Goal: Information Seeking & Learning: Understand process/instructions

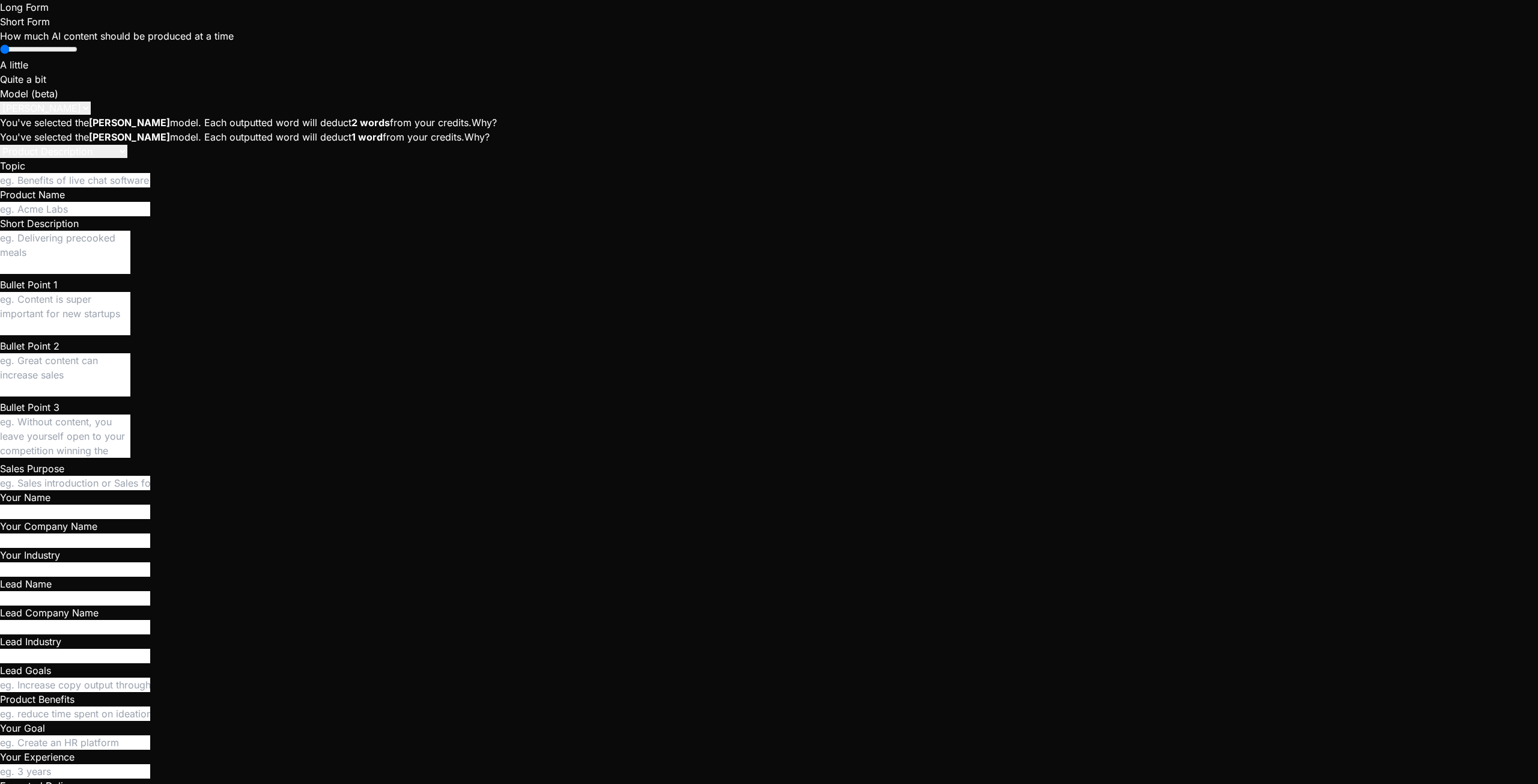
scroll to position [228, 0]
type textarea "x"
type textarea "G"
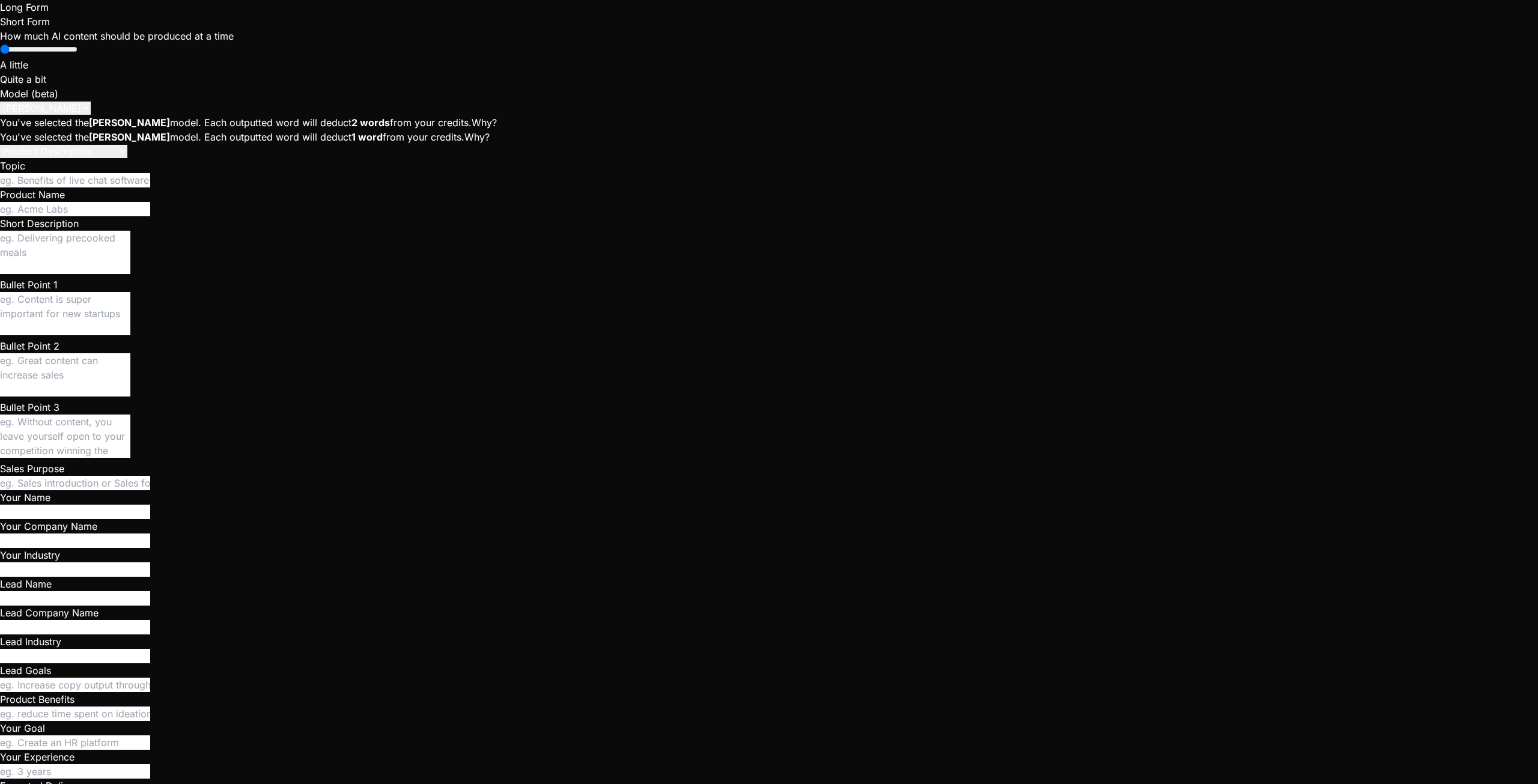
type textarea "x"
type textarea "Gi"
type textarea "x"
type textarea "Gib"
type textarea "x"
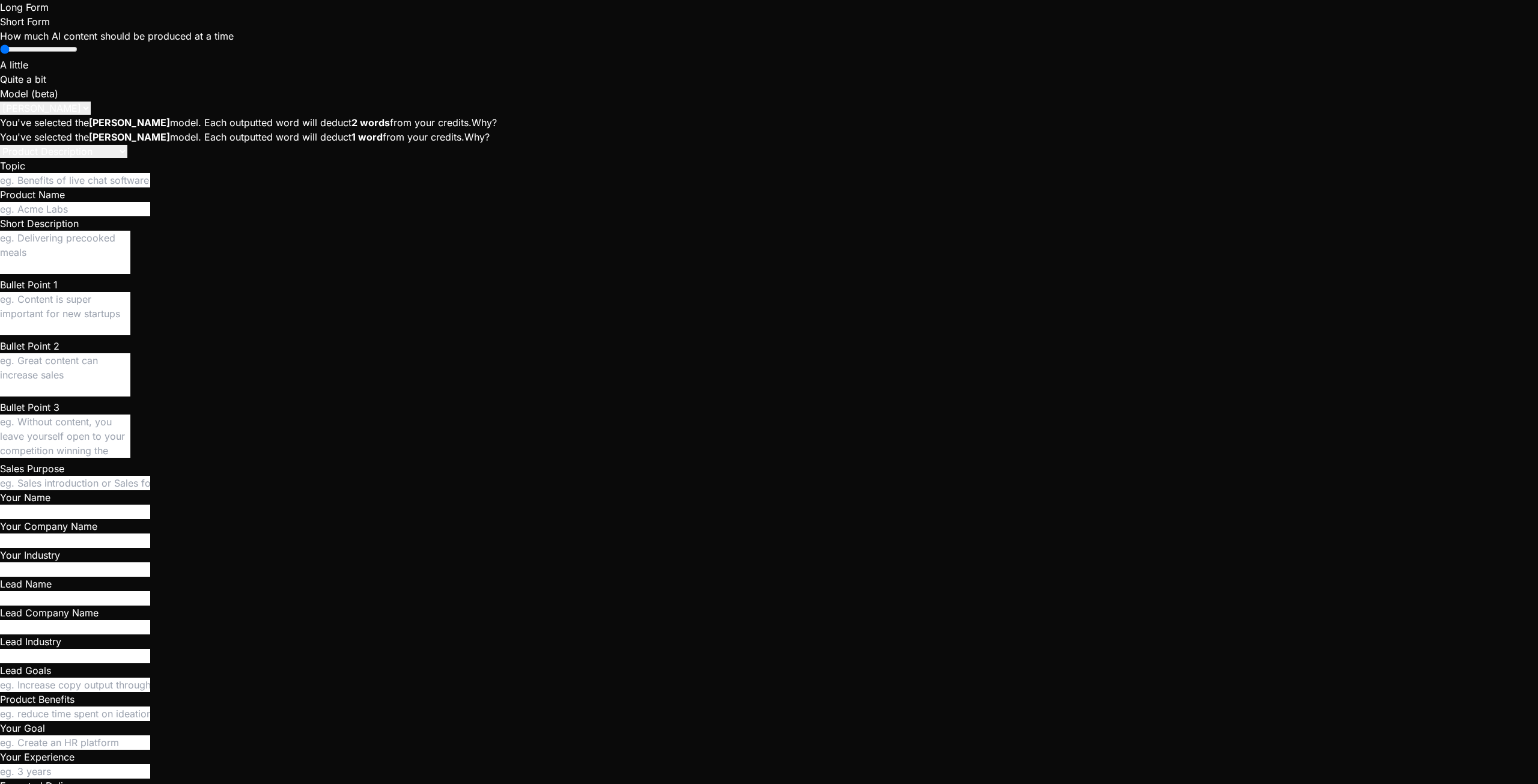
type textarea "Gibv"
type textarea "x"
type textarea "Gibve"
type textarea "x"
type textarea "Gibve"
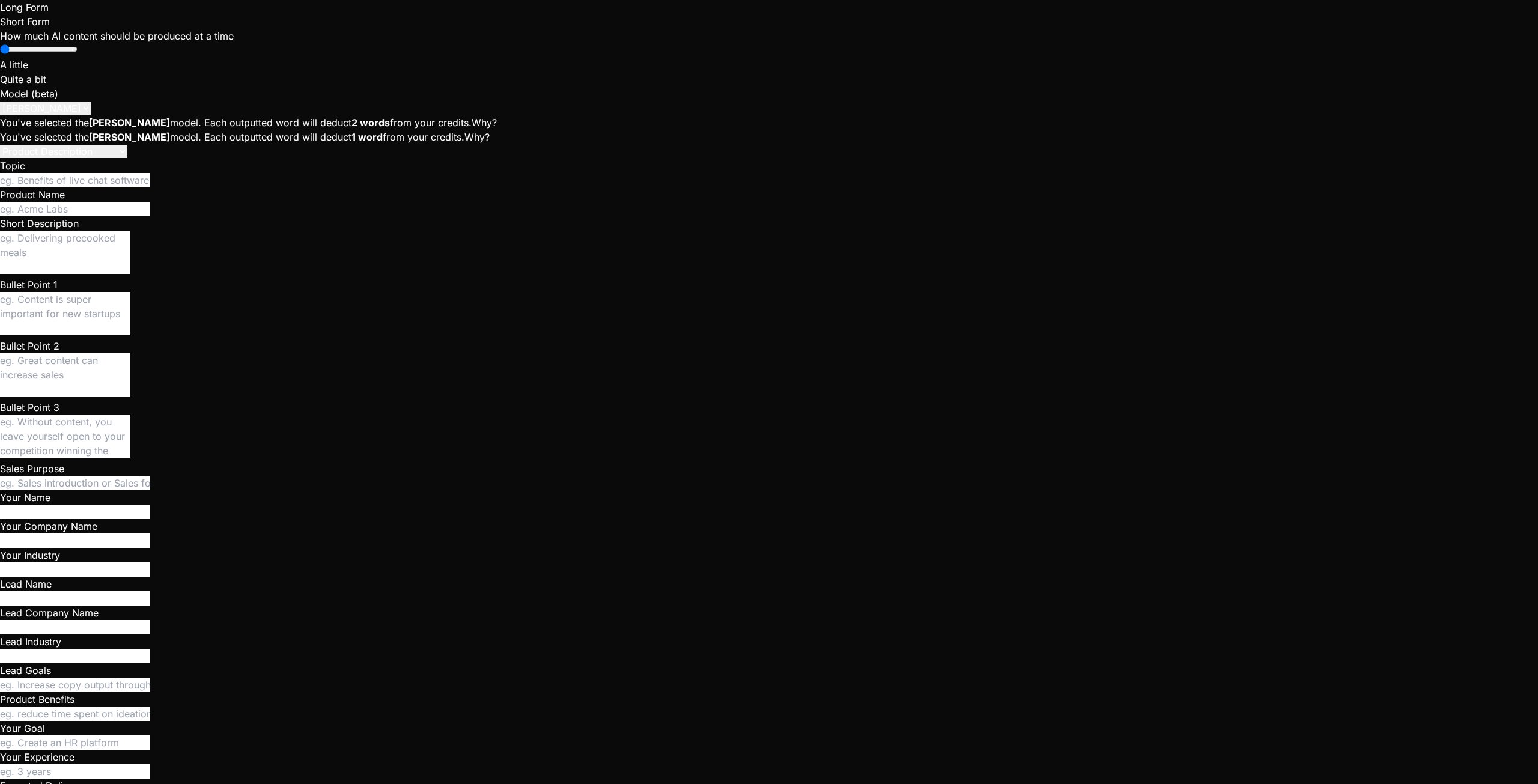
type textarea "x"
type textarea "Gibve"
type textarea "x"
type textarea "Gibv"
type textarea "x"
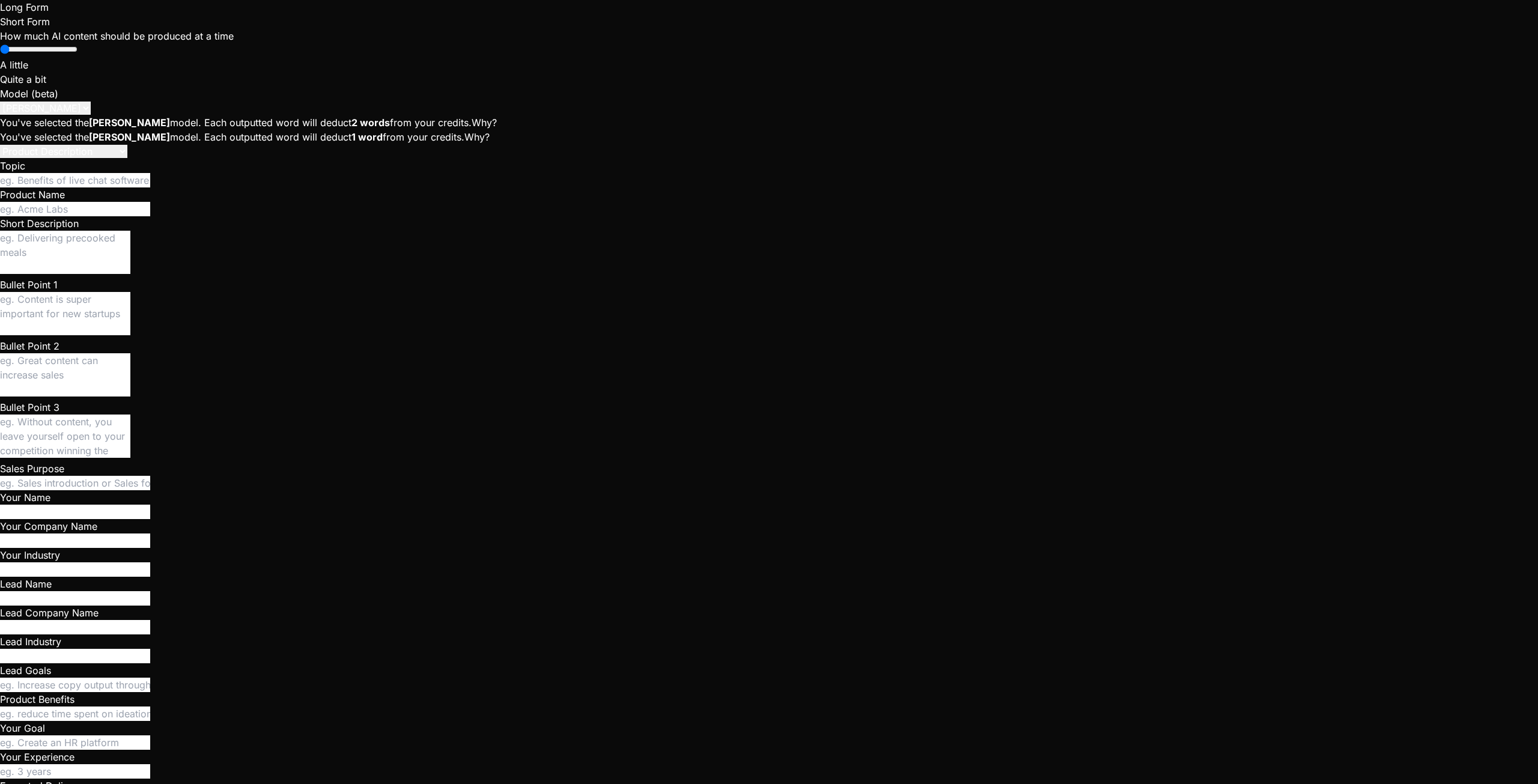
type textarea "Gib"
type textarea "x"
type textarea "Gi"
type textarea "x"
type textarea "Giv"
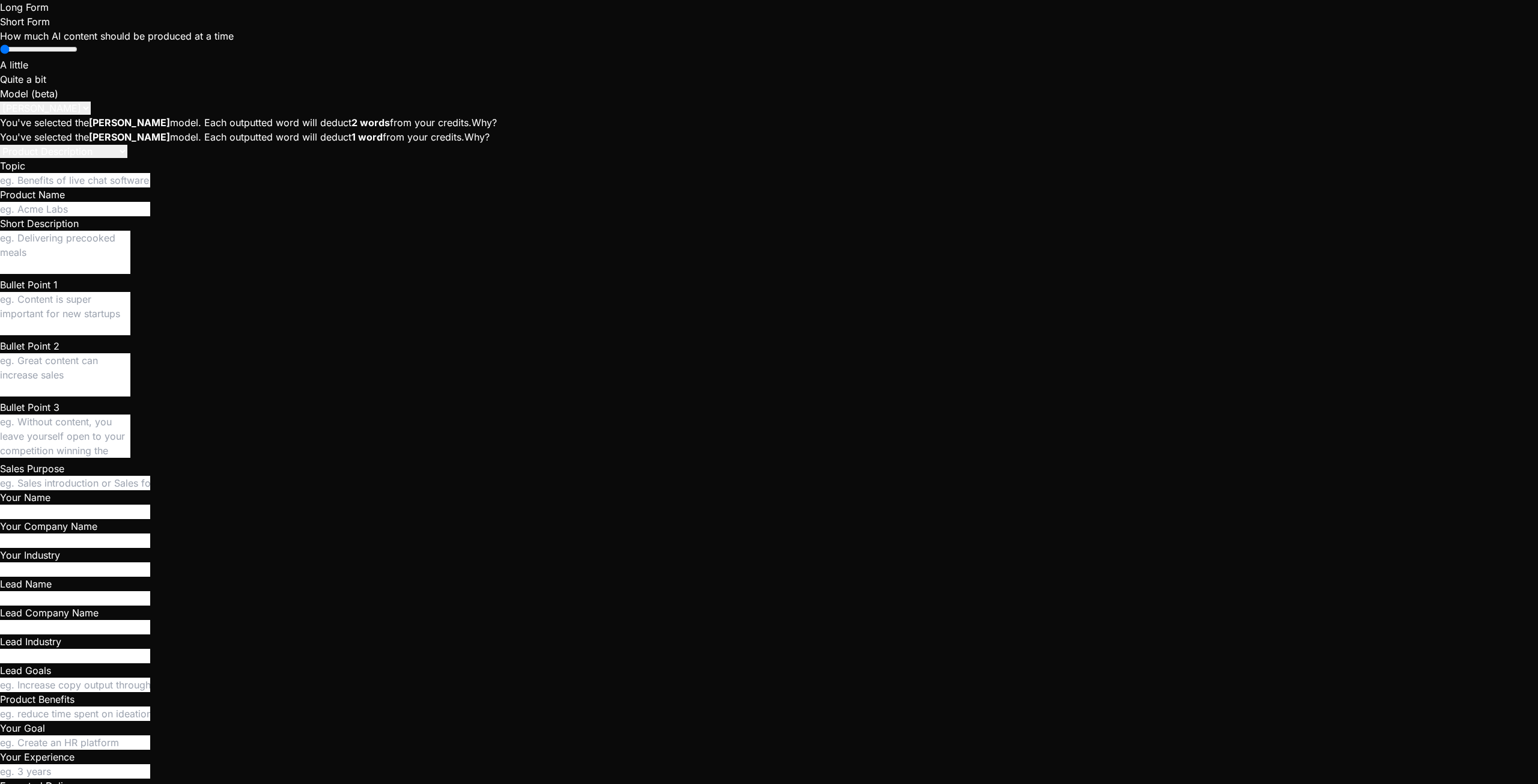
type textarea "x"
type textarea "Give"
type textarea "x"
type textarea "Give"
type textarea "x"
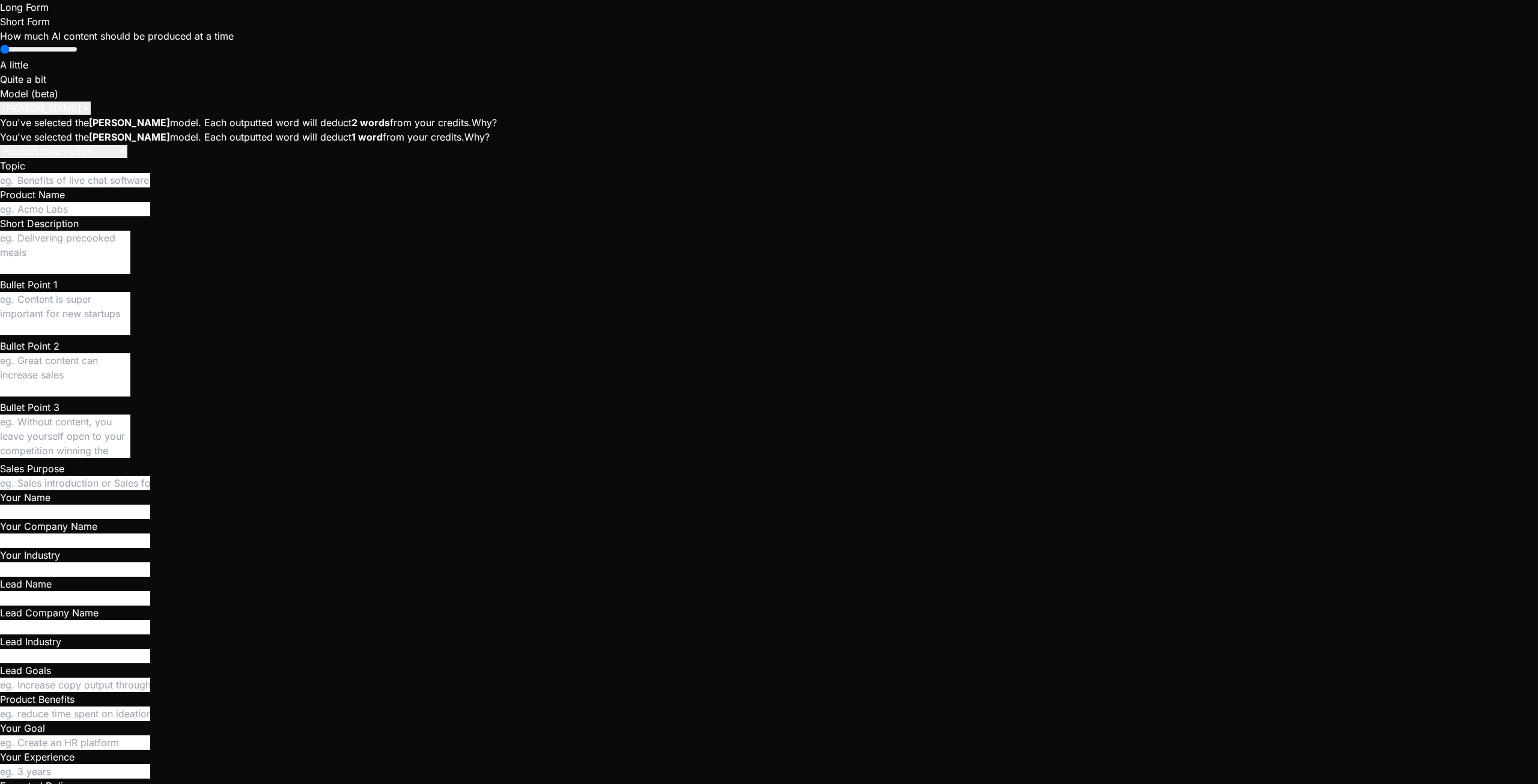
type textarea "Give m"
type textarea "x"
type textarea "Give me"
type textarea "x"
type textarea "Give me"
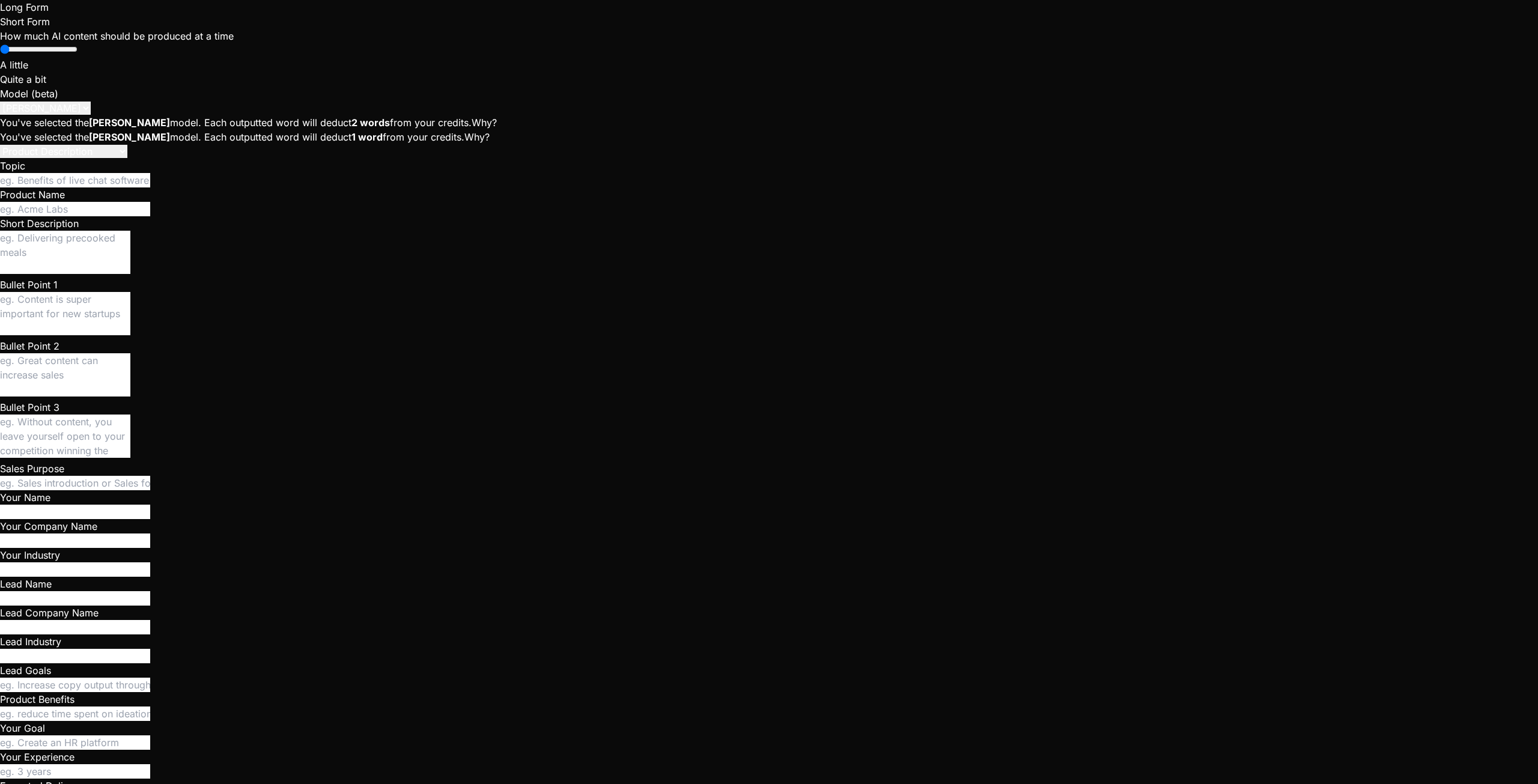
type textarea "x"
type textarea "Give me a"
type textarea "x"
type textarea "Give me a"
type textarea "x"
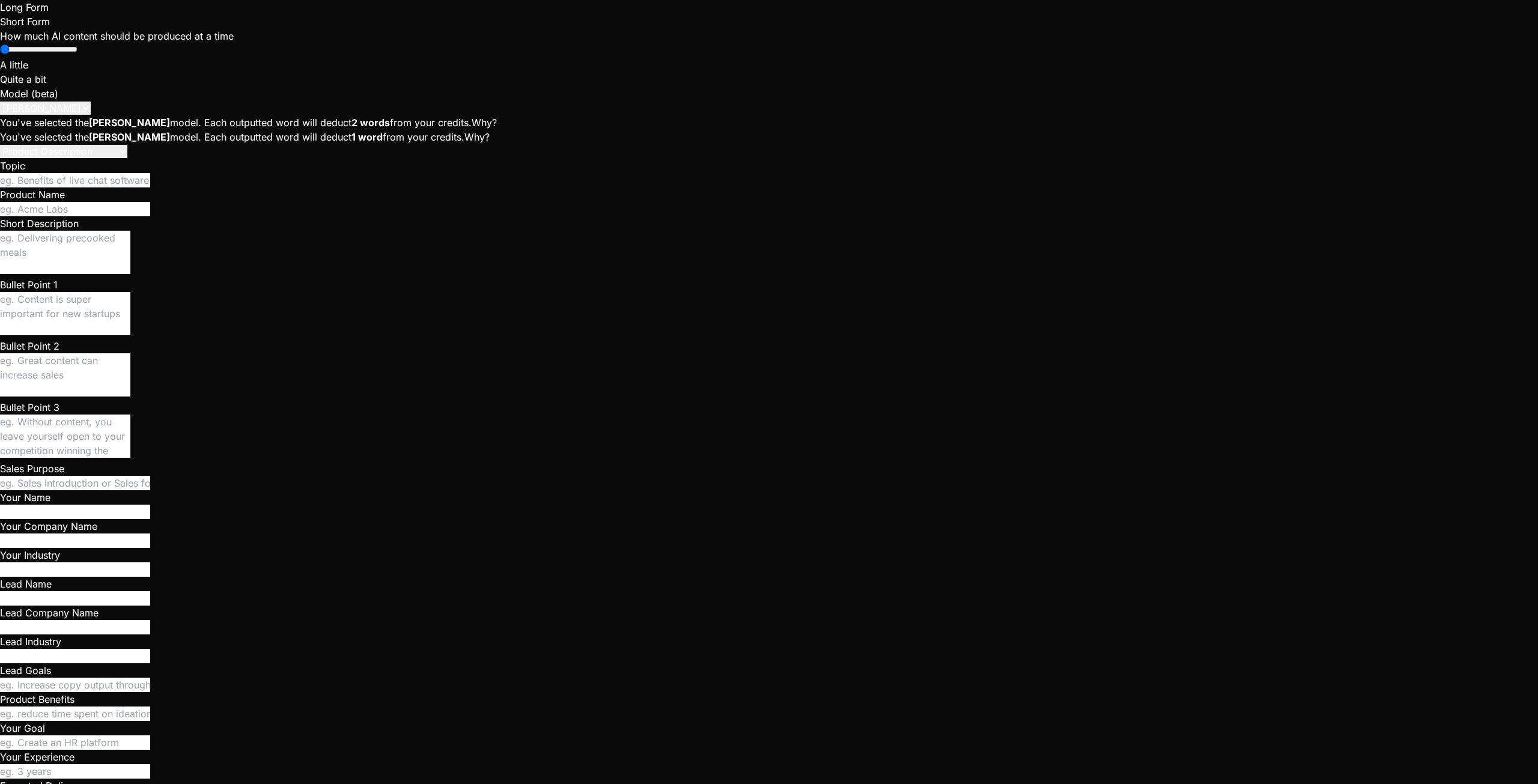
type textarea "Give me a s"
type textarea "x"
type textarea "Give me a so"
type textarea "x"
type textarea "Give me a sol"
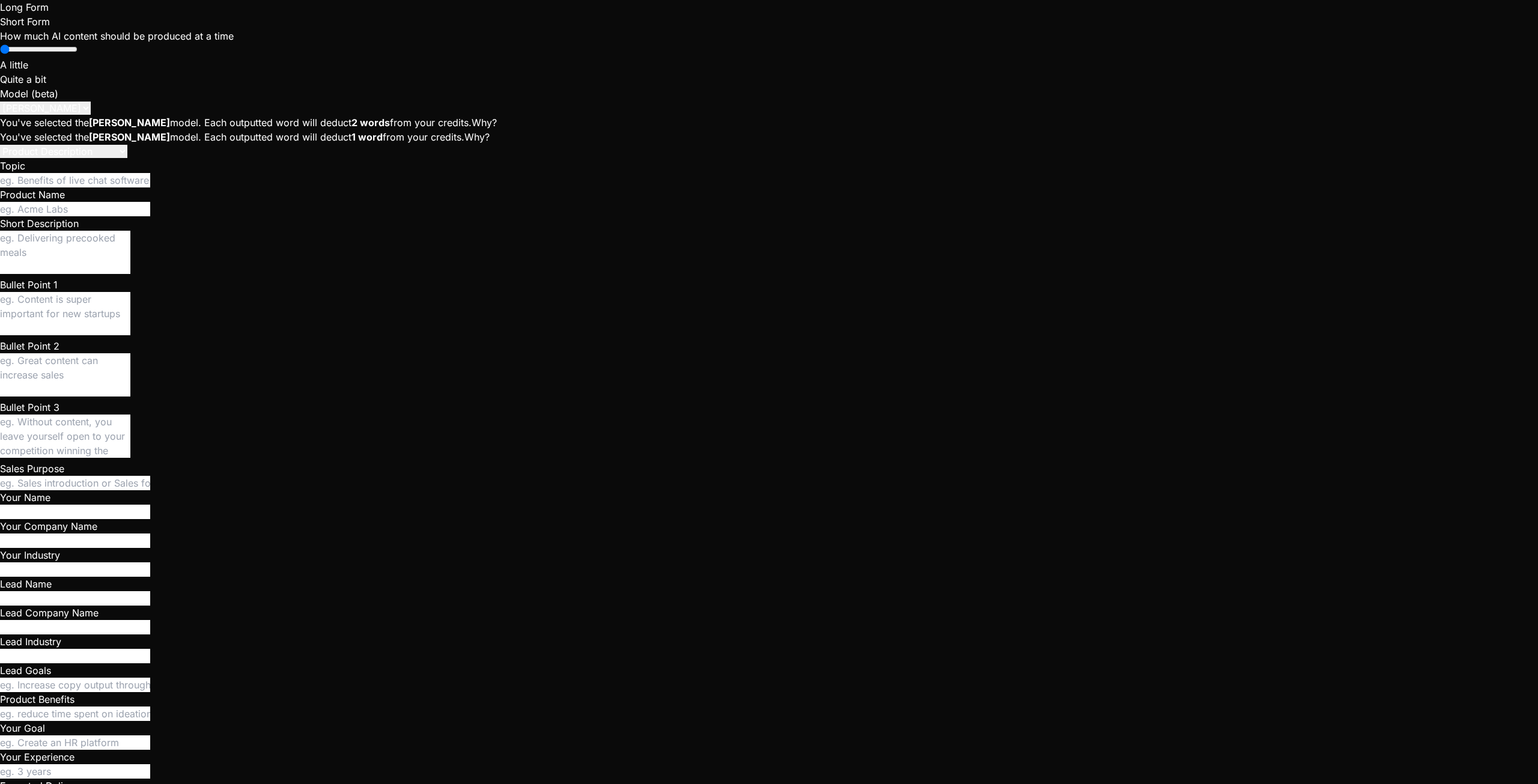
type textarea "x"
type textarea "Give me a soli"
type textarea "x"
type textarea "Give me a solid"
type textarea "x"
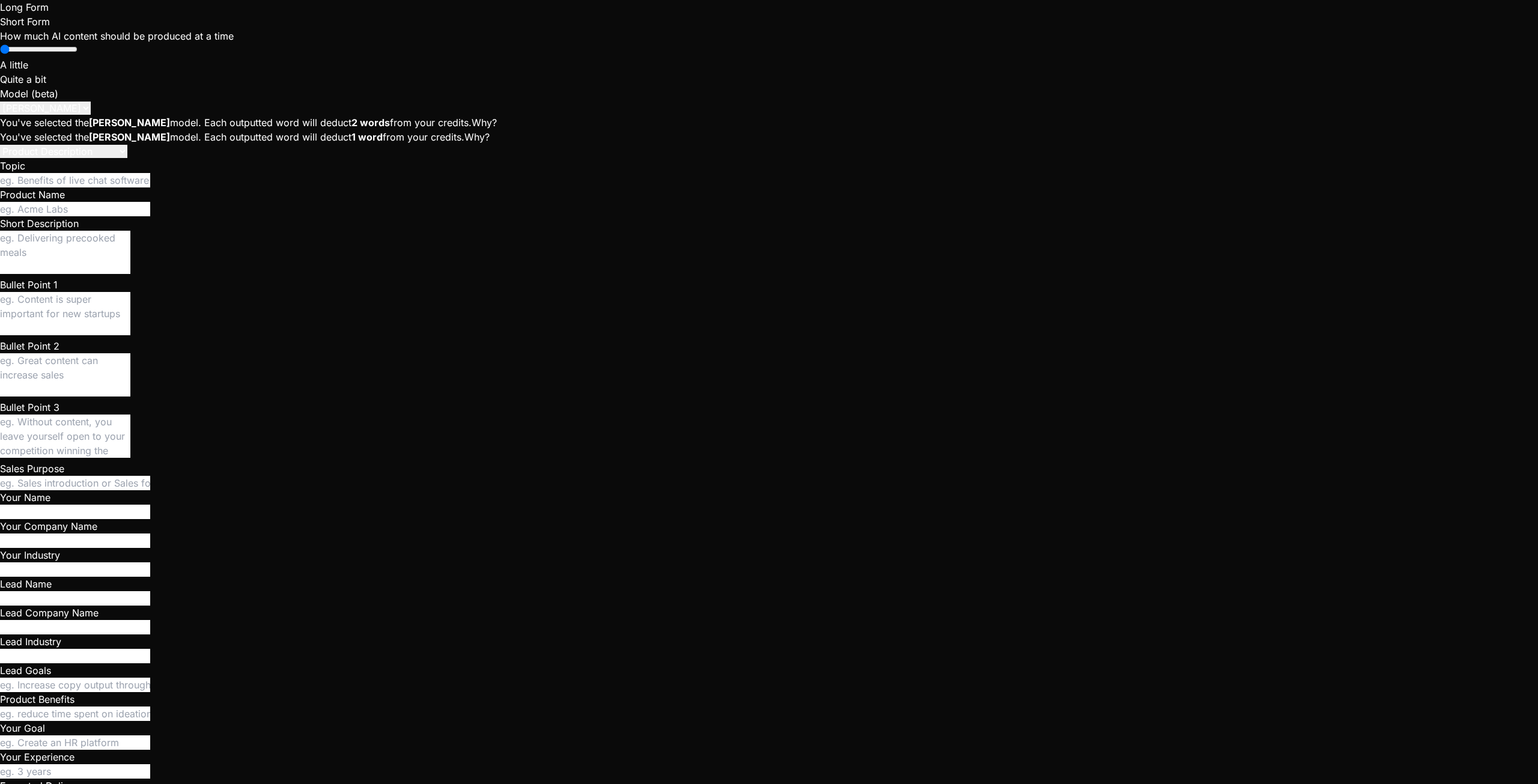
type textarea "Give me a solid"
type textarea "x"
type textarea "Give me a solid d"
type textarea "x"
type textarea "Give me a solid de"
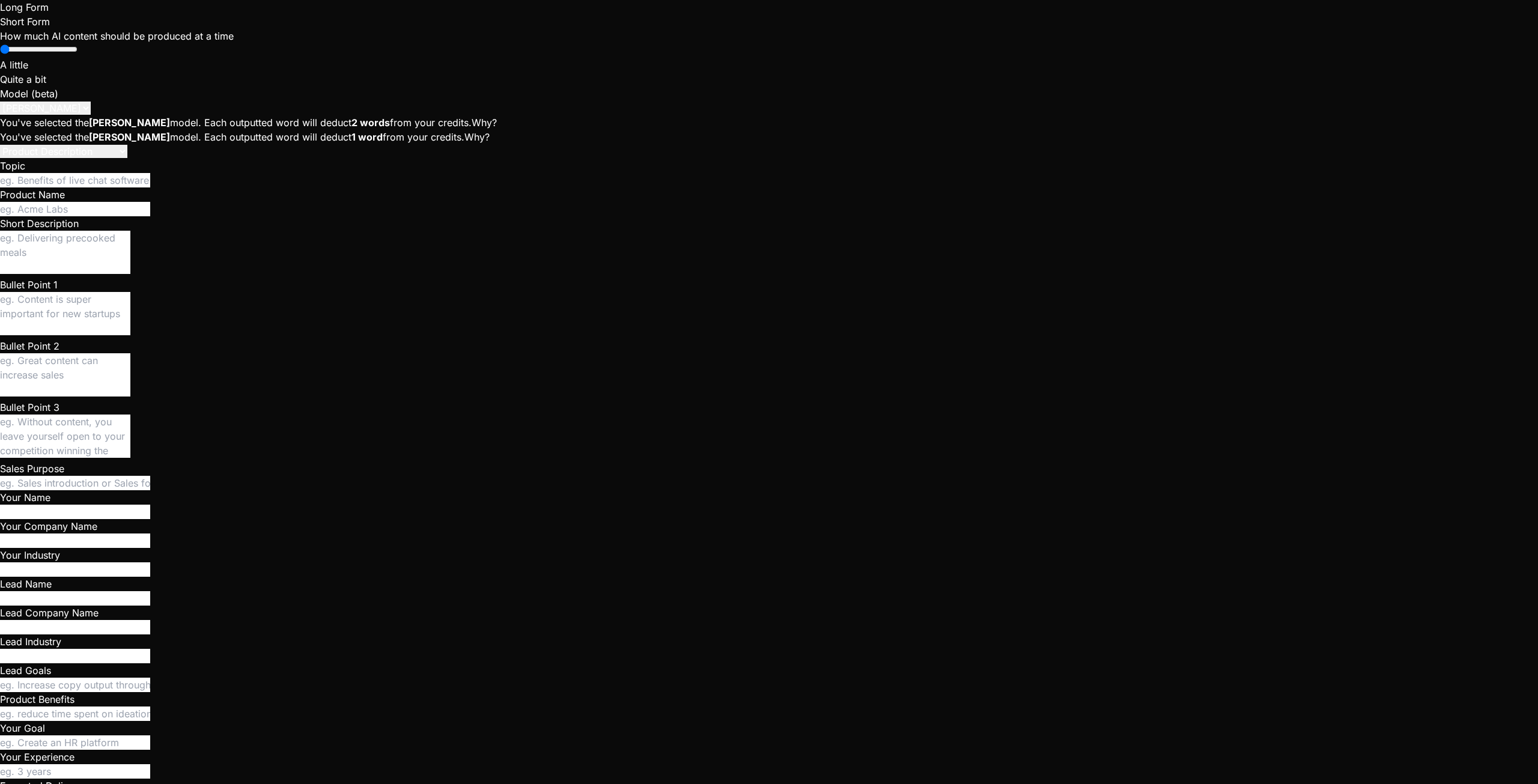
type textarea "x"
type textarea "Give me a solid des"
type textarea "x"
type textarea "Give me a solid desc"
type textarea "x"
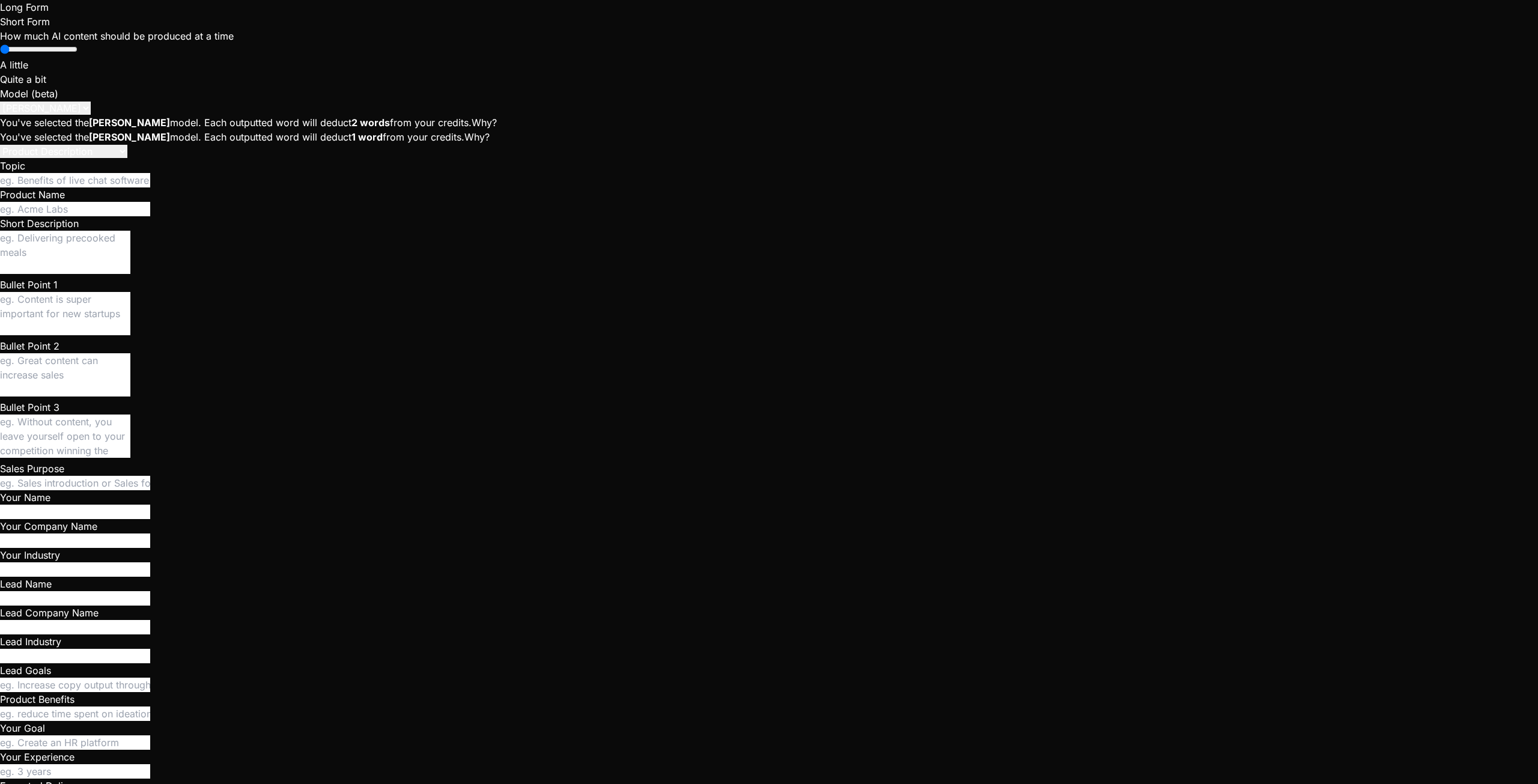
type textarea "Give me a solid descr"
type textarea "x"
type textarea "Give me a solid descri"
type textarea "x"
type textarea "Give me a solid descrip"
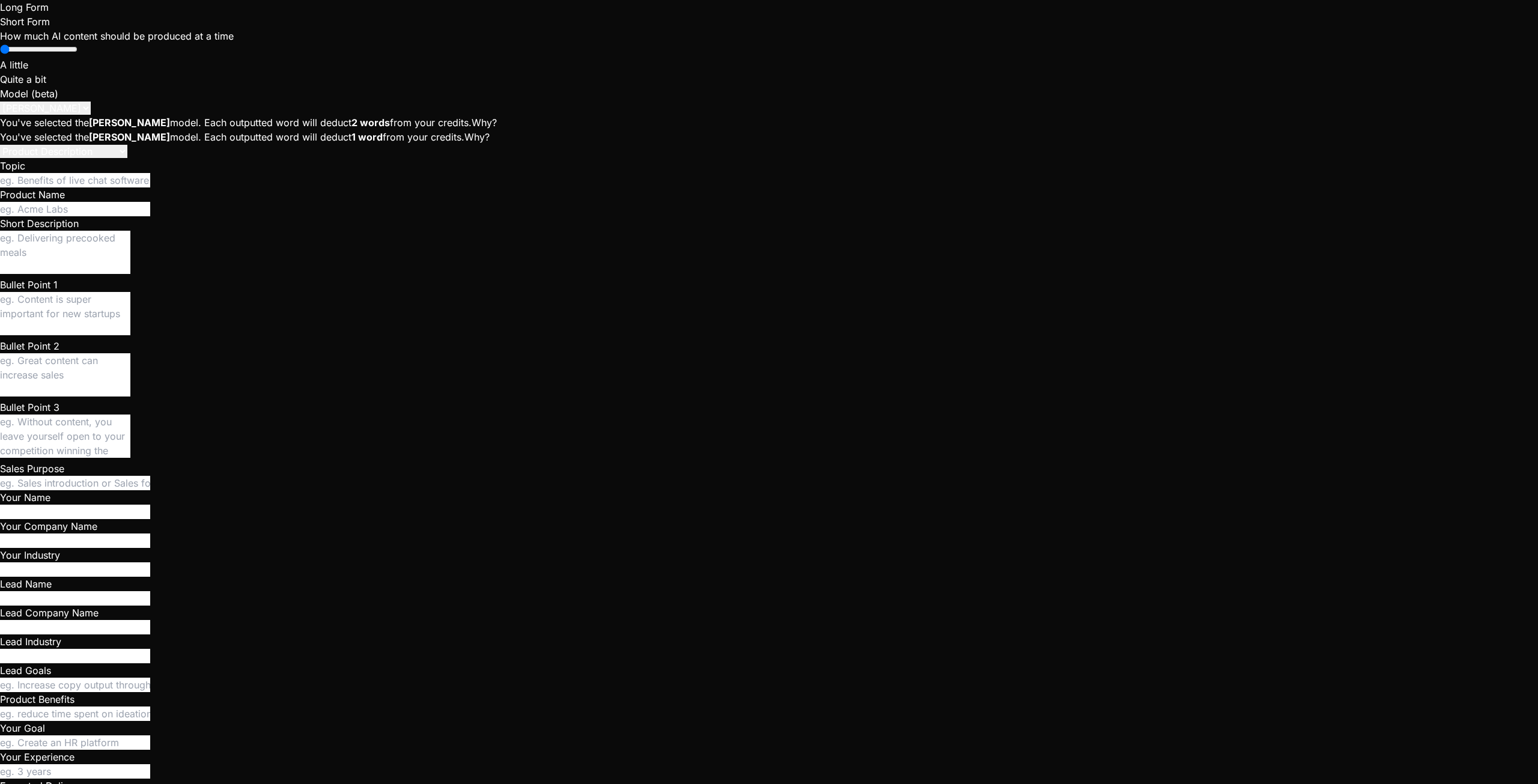
type textarea "x"
type textarea "Give me a solid descript"
type textarea "x"
type textarea "Give me a solid descripti"
type textarea "x"
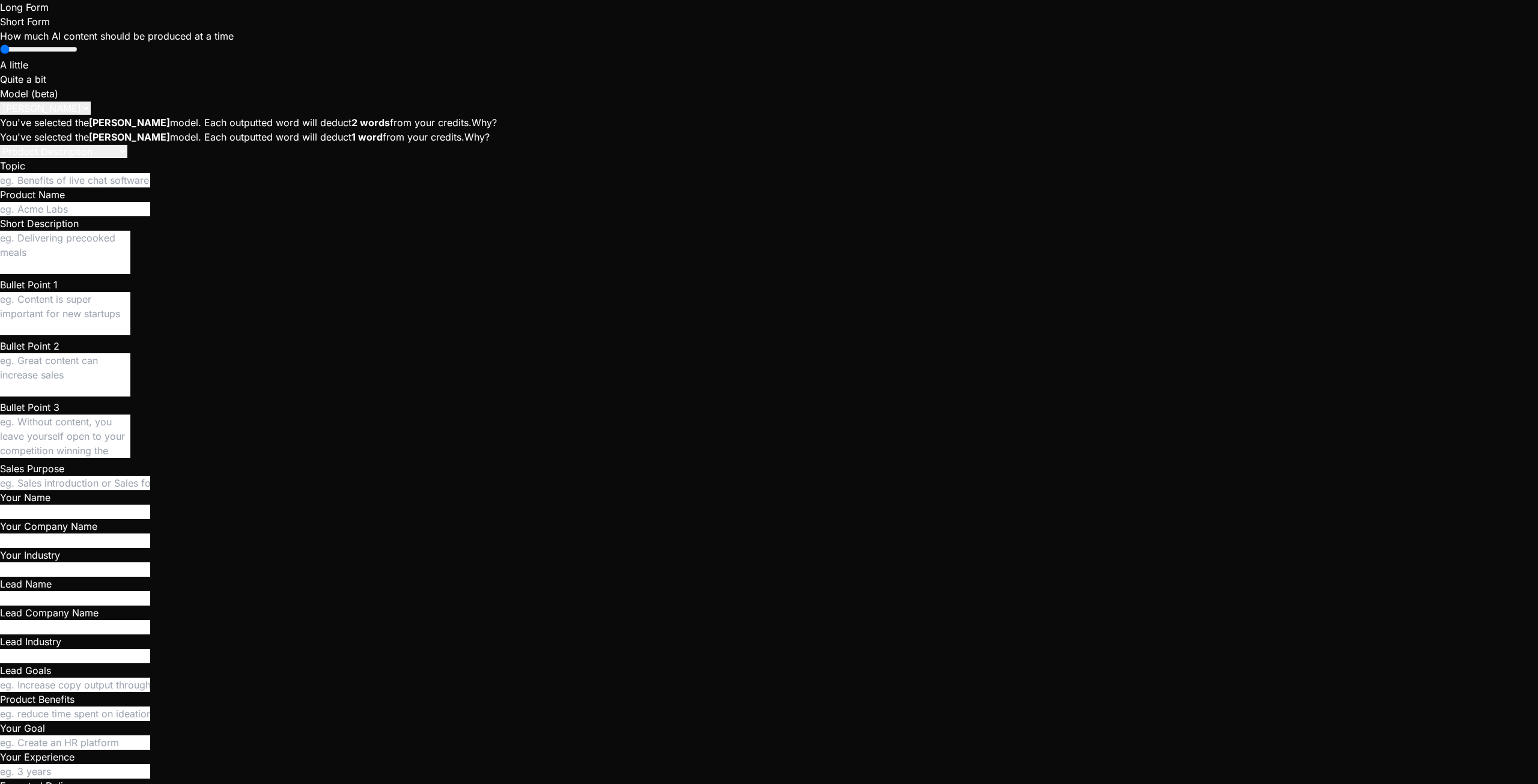
type textarea "Give me a solid descriptio"
type textarea "x"
type textarea "Give me a solid description"
type textarea "x"
type textarea "Give me a solid description"
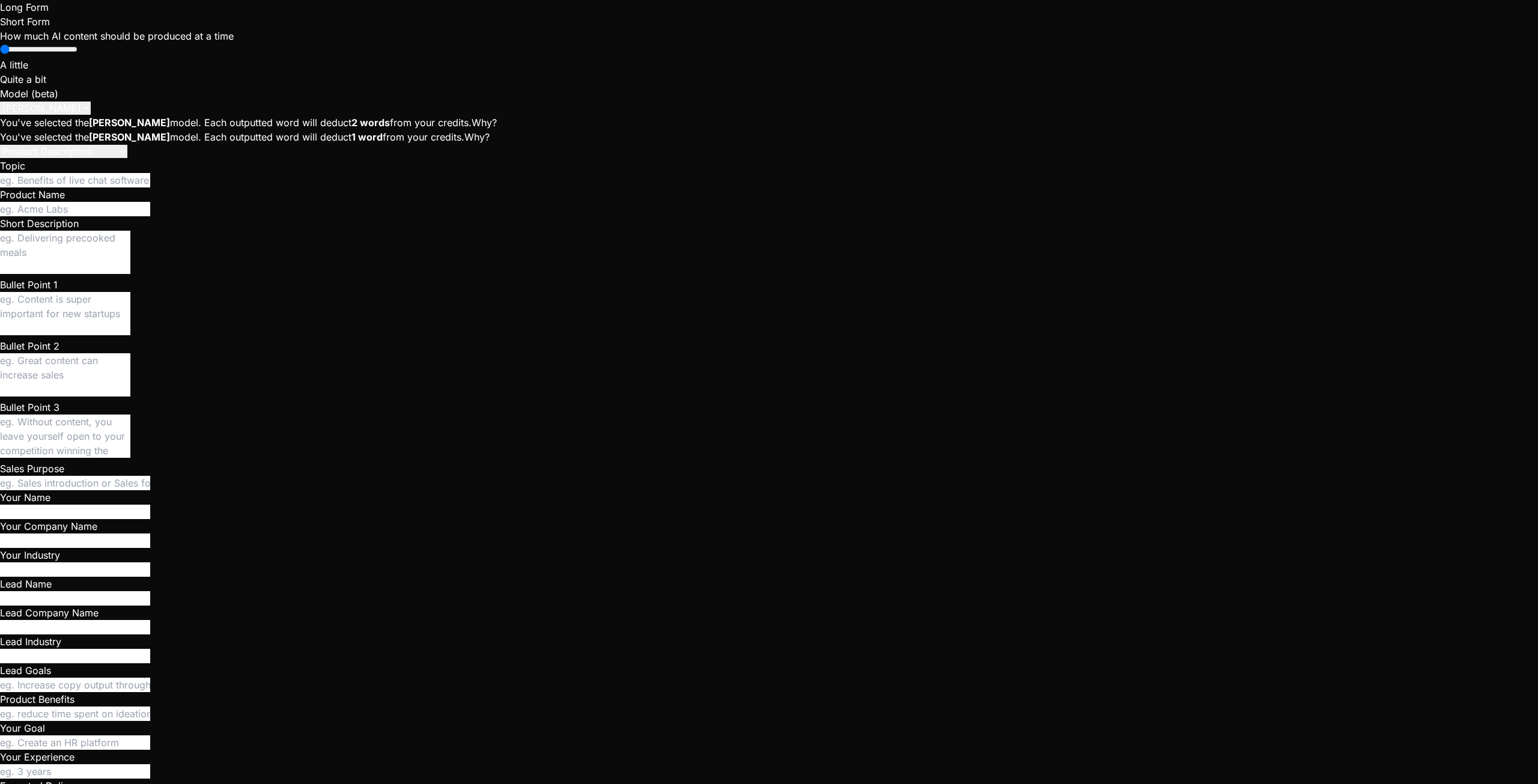
type textarea "x"
type textarea "Give me a solid description o"
type textarea "x"
type textarea "Give me a solid description of"
type textarea "x"
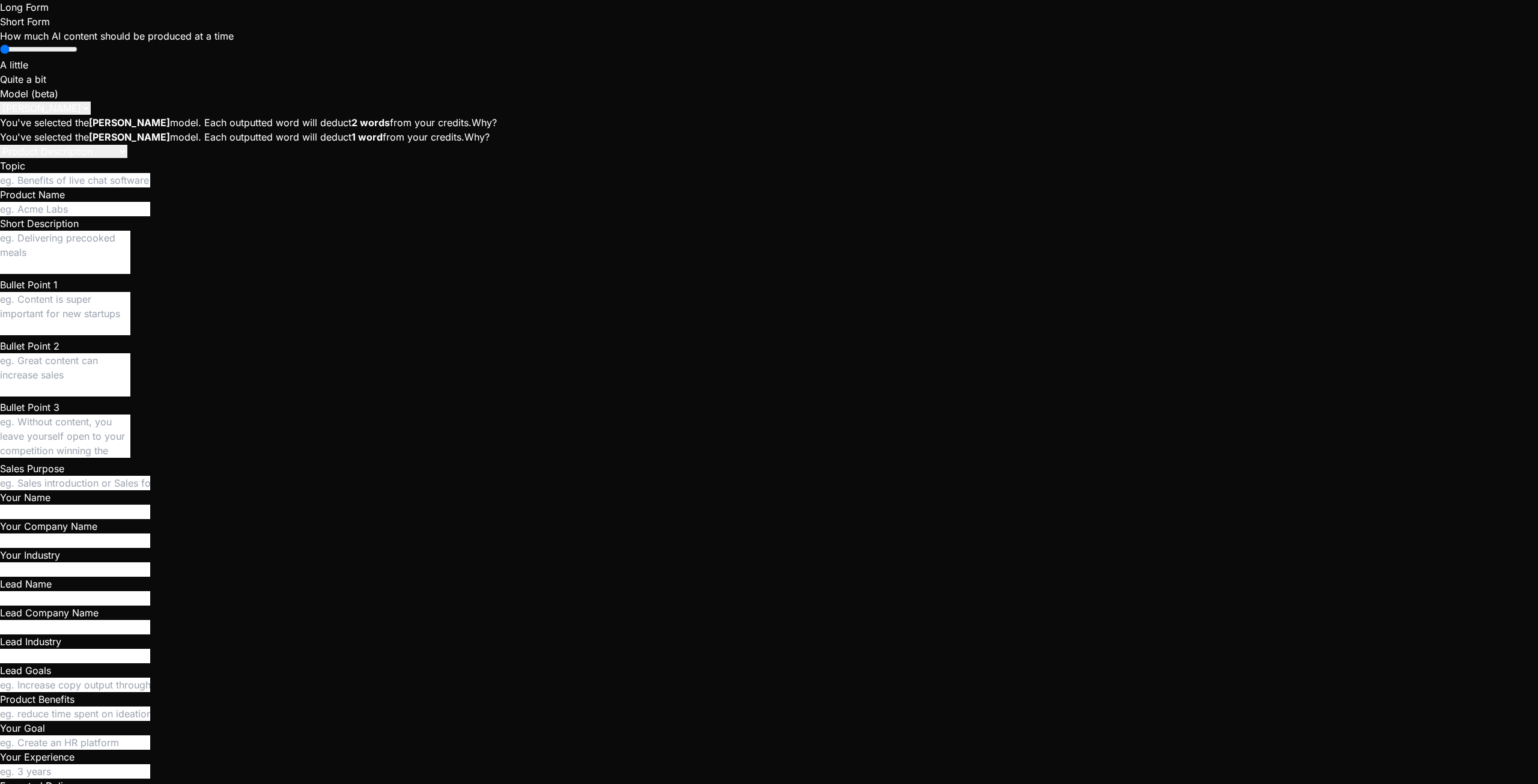
type textarea "Give me a solid description of"
type textarea "x"
type textarea "Give me a solid description of t"
type textarea "x"
type textarea "Give me a solid description of th"
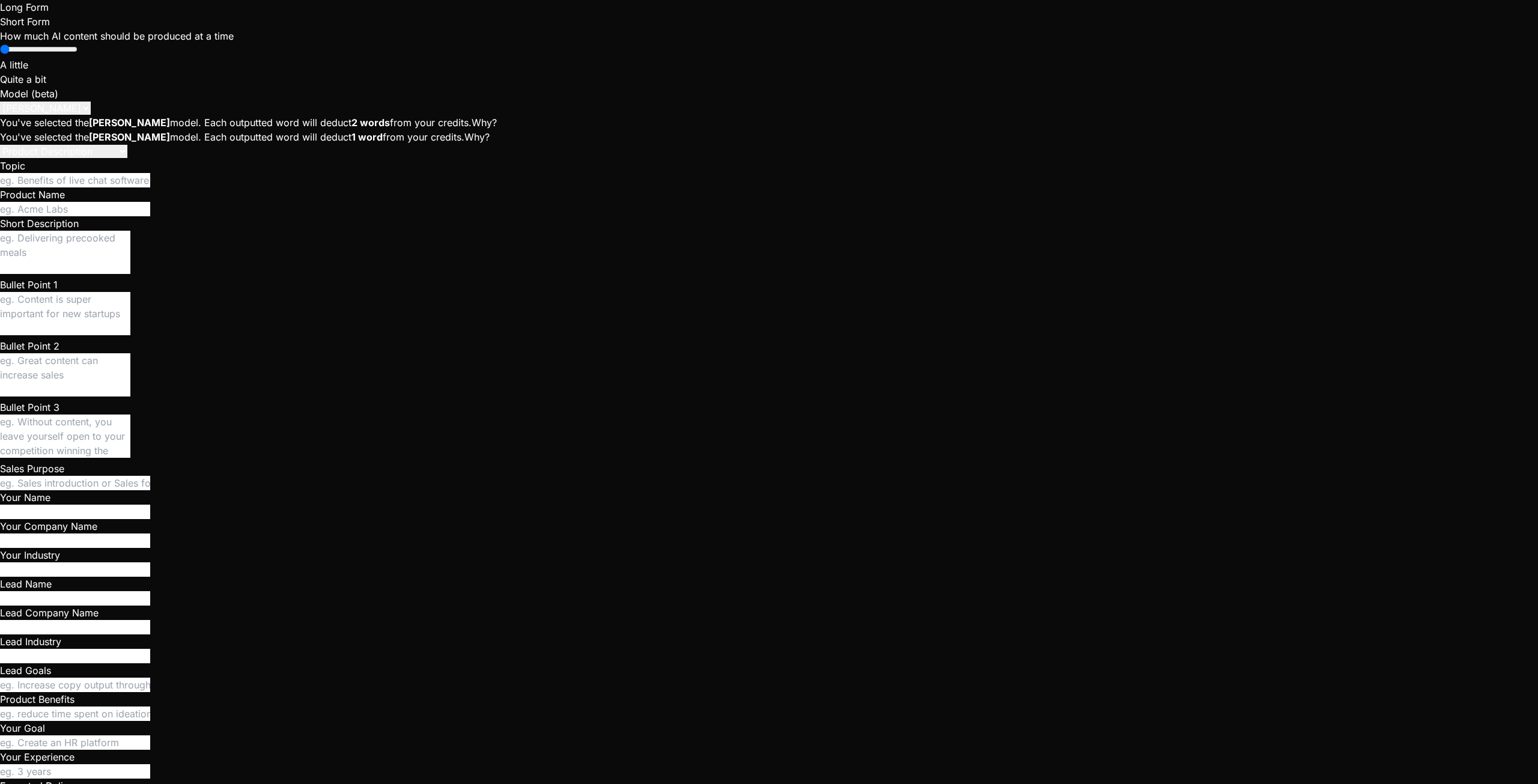
type textarea "x"
type textarea "Give me a solid description of the"
type textarea "x"
type textarea "Give me a solid description of the"
type textarea "x"
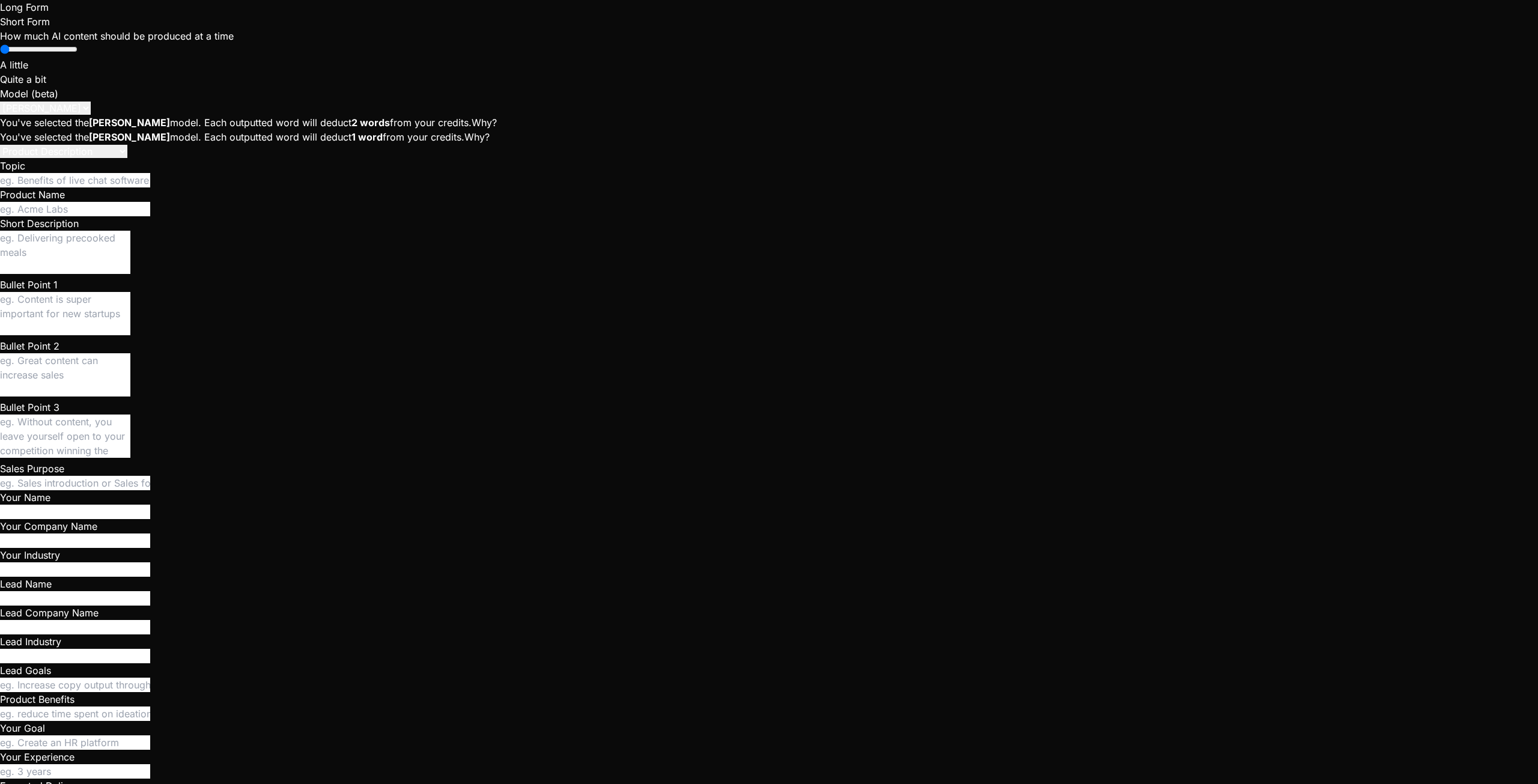
type textarea "Give me a solid description of the s"
type textarea "x"
type textarea "Give me a solid description of the st"
type textarea "x"
type textarea "Give me a solid description of the sta"
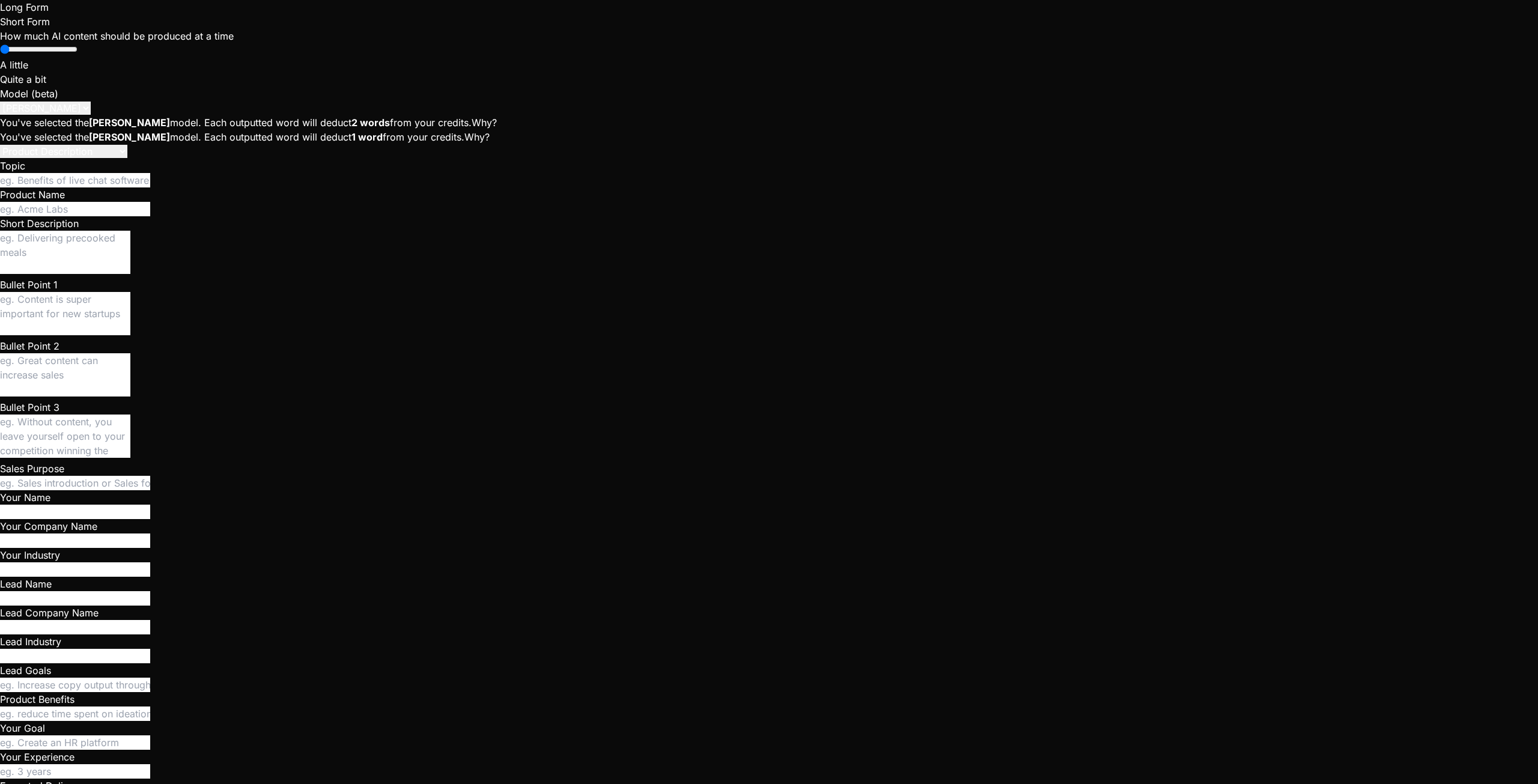
type textarea "x"
type textarea "Give me a solid description of the stat"
type textarea "x"
type textarea "Give me a solid description of the state"
type textarea "x"
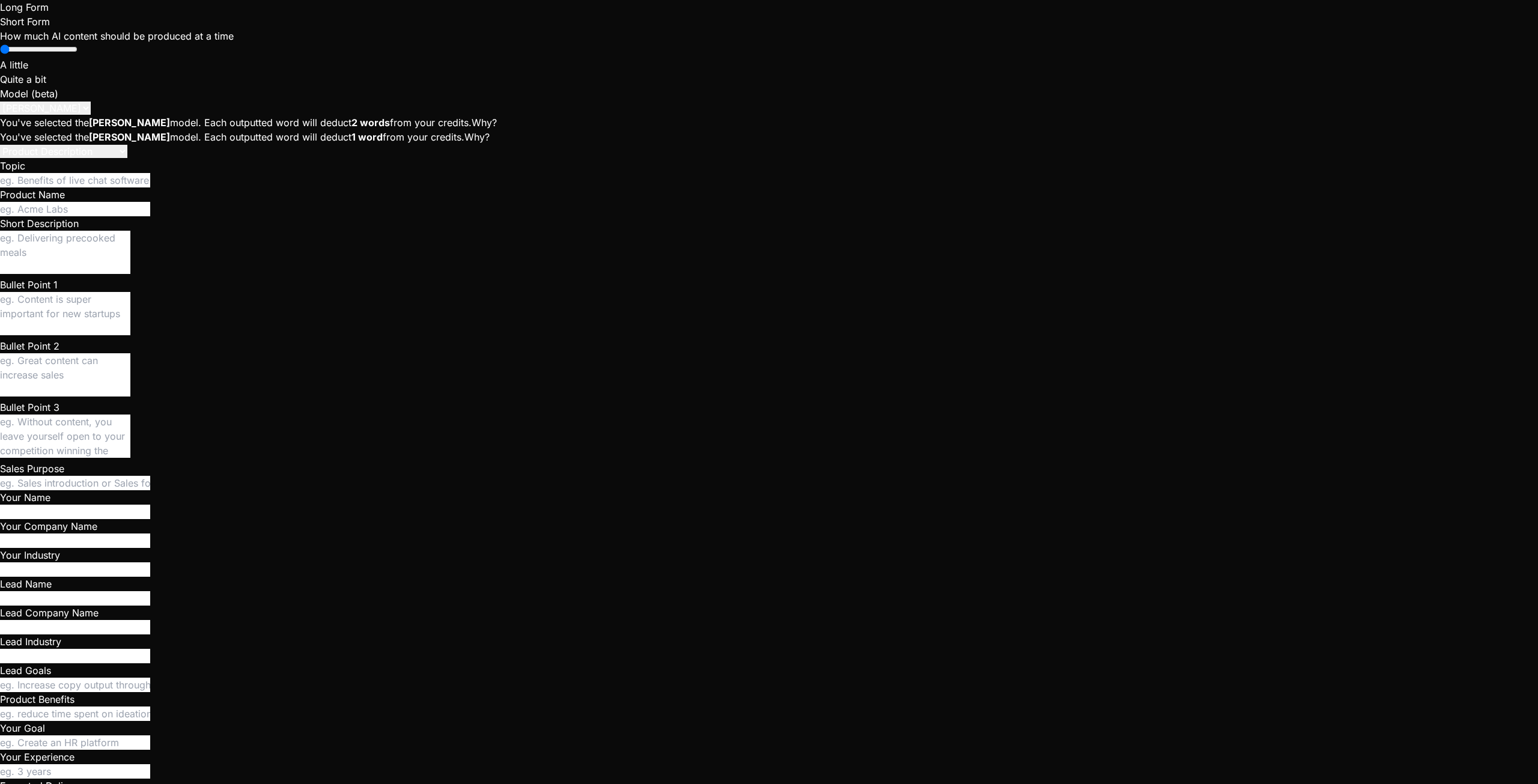
type textarea "Give me a solid description of the state"
type textarea "x"
type textarea "Give me a solid description of the state"
type textarea "x"
type textarea "Give me a solid description of the stat"
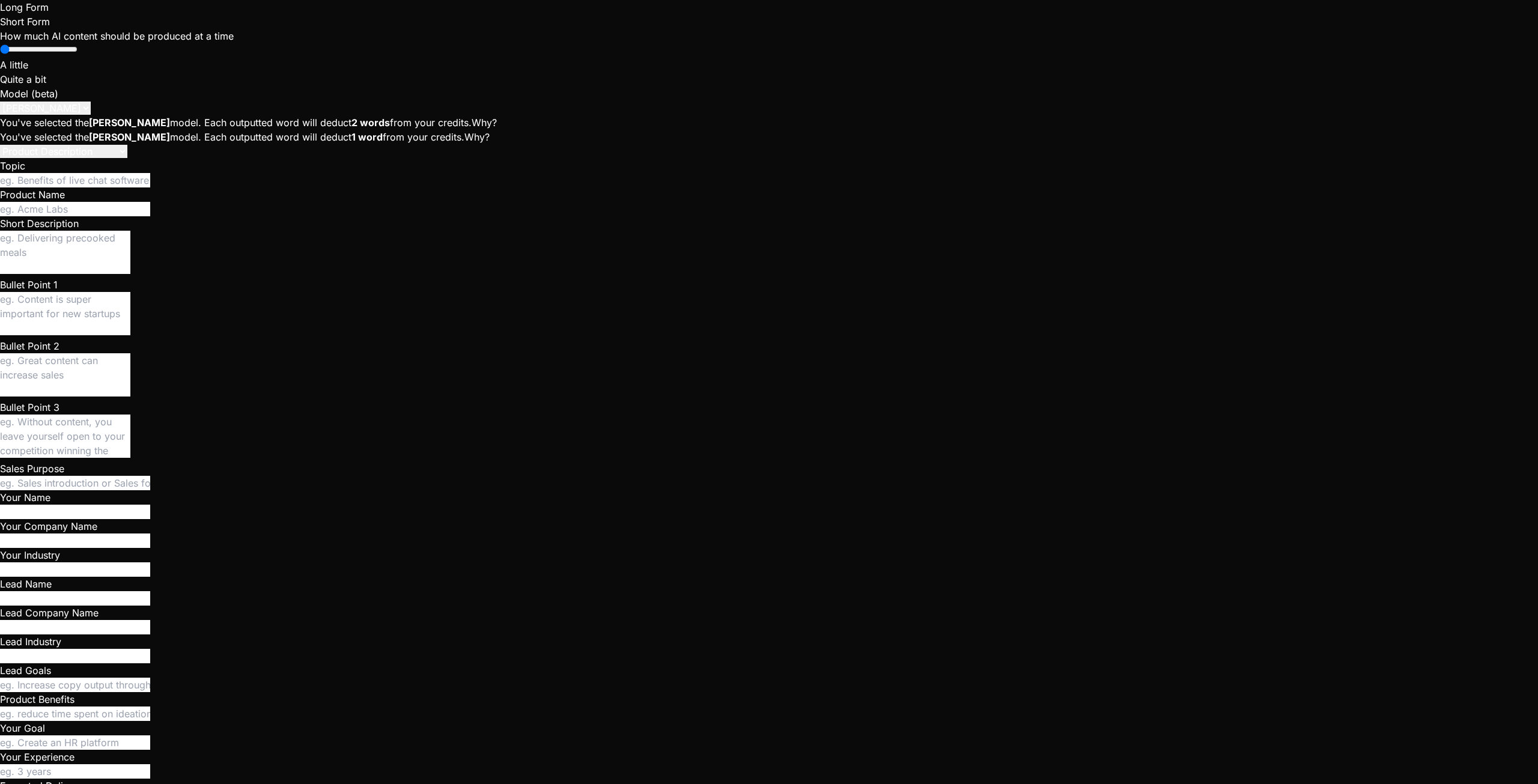
type textarea "x"
type textarea "Give me a solid description of the sta"
type textarea "x"
type textarea "Give me a solid description of the st"
type textarea "x"
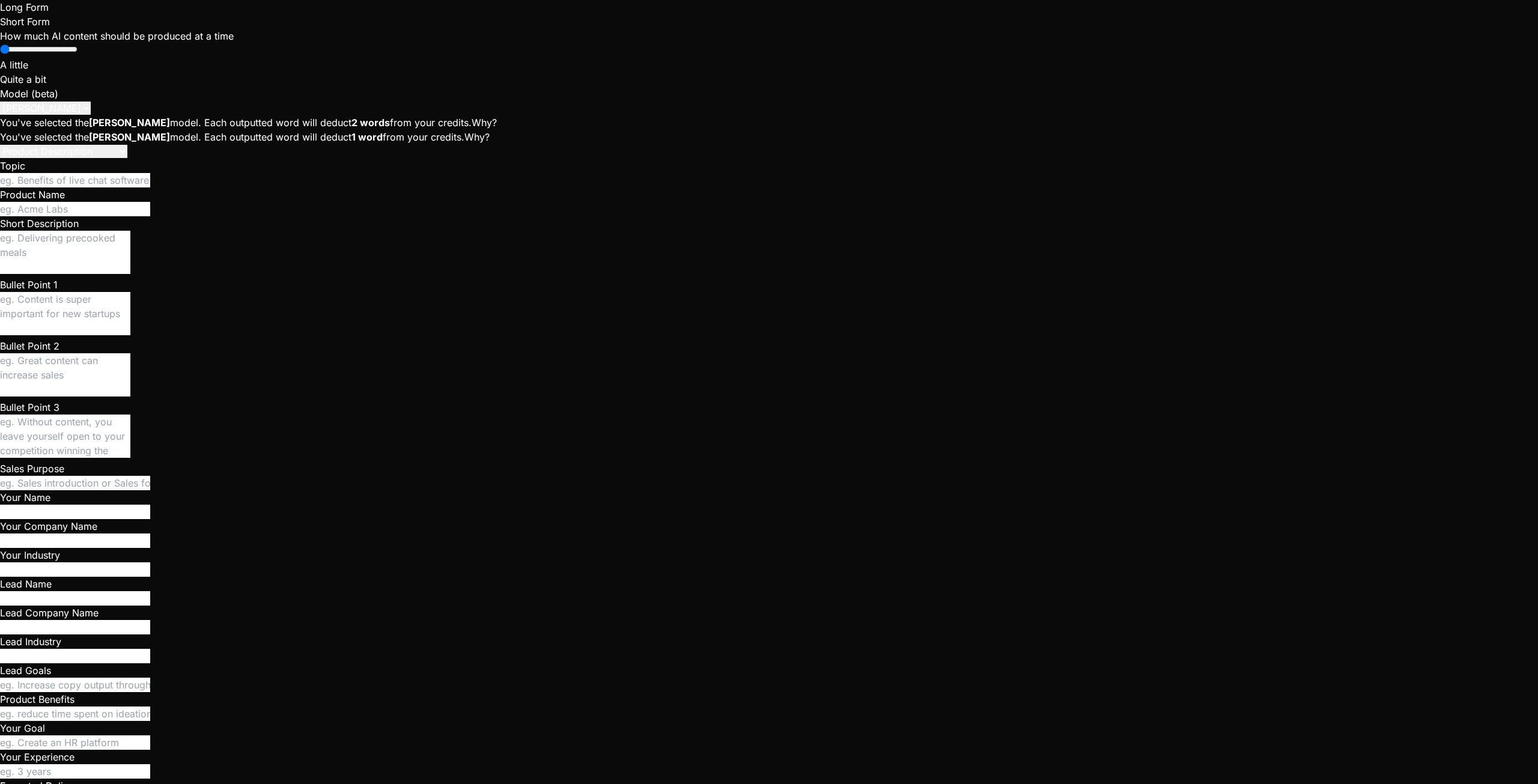
type textarea "Give me a solid description of the s"
type textarea "x"
type textarea "Give me a solid description of the"
type textarea "x"
type textarea "Give me a solid description of the s"
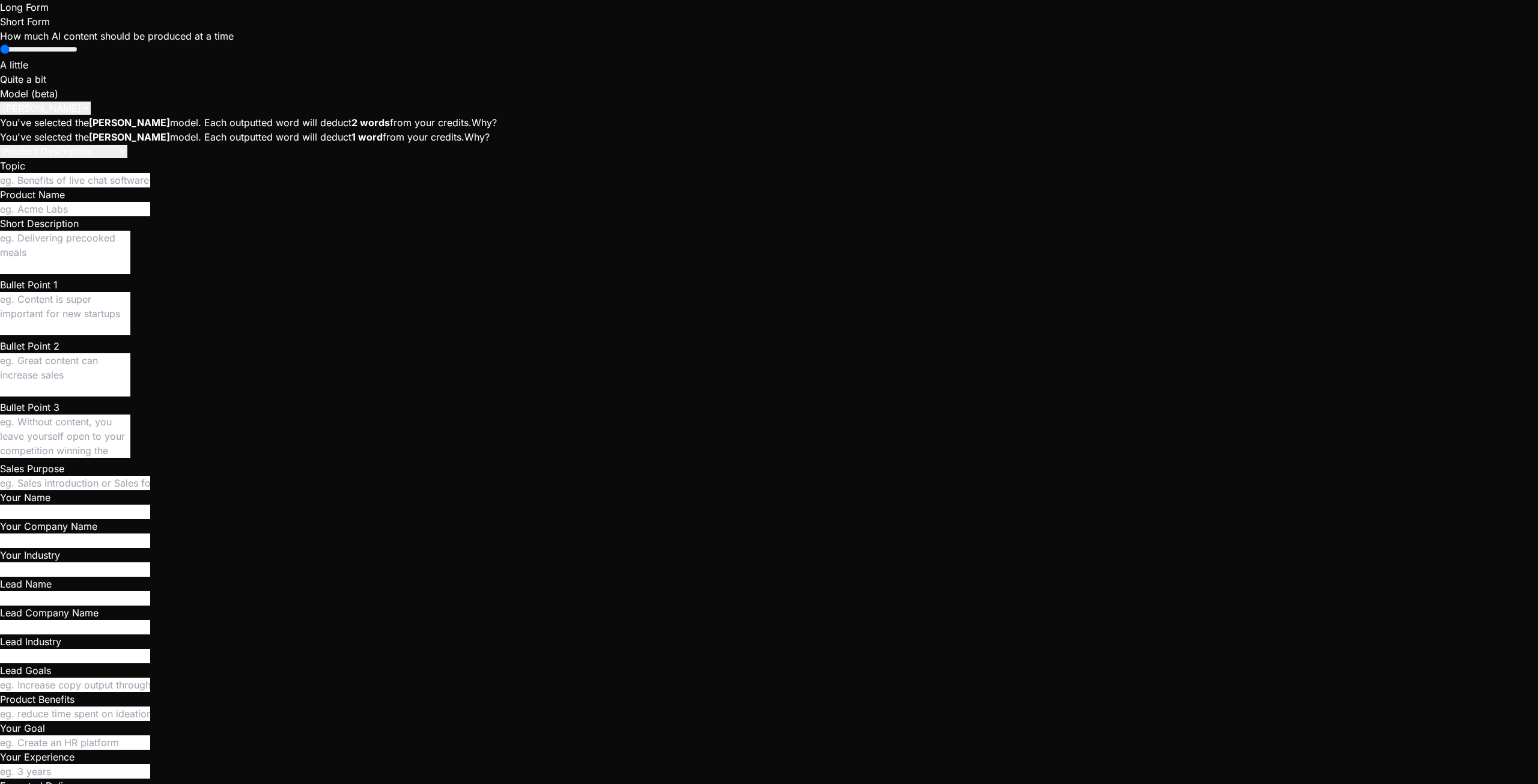
type textarea "x"
type textarea "Give me a solid description of the st"
type textarea "x"
type textarea "Give me a solid description of the sta"
type textarea "x"
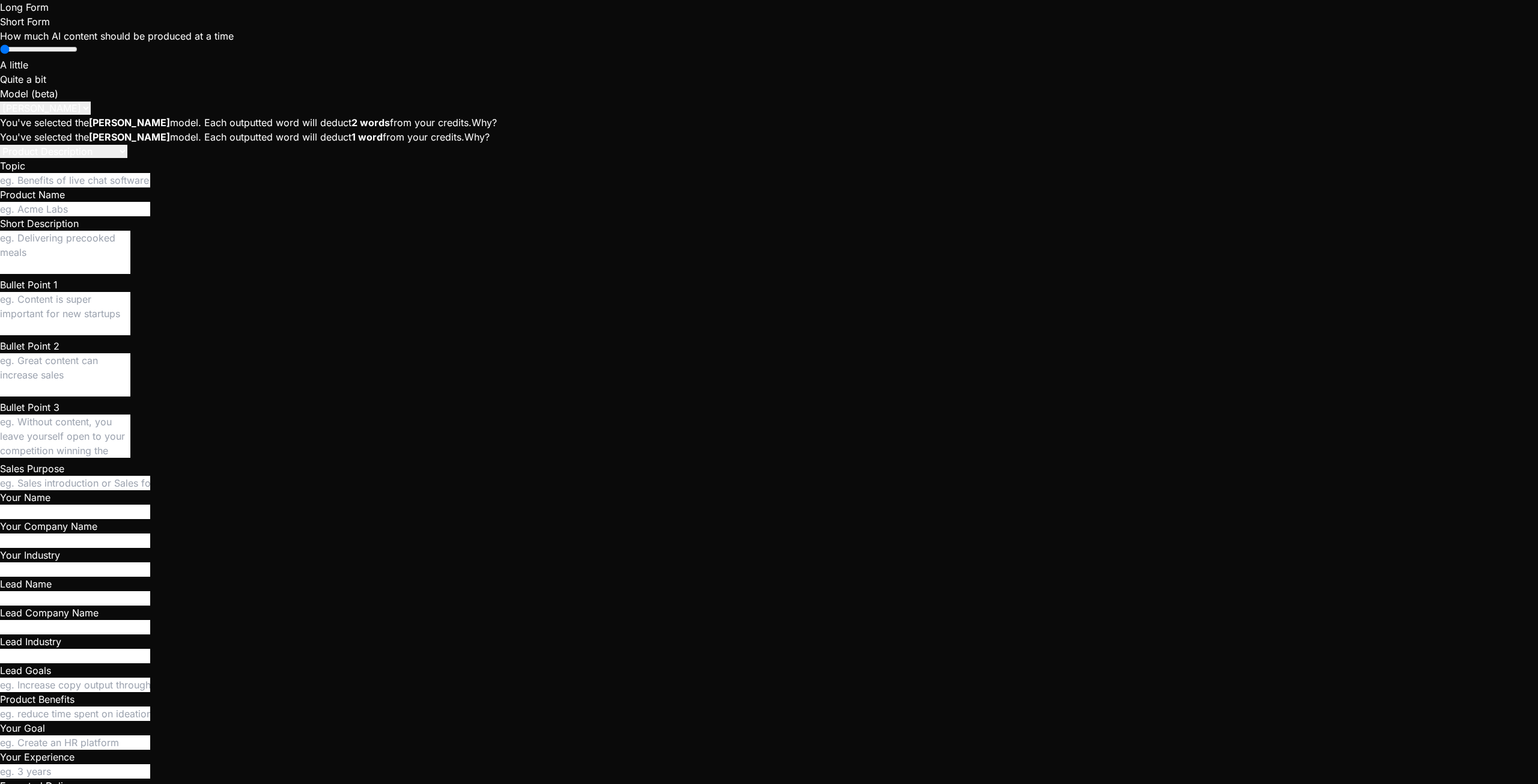
type textarea "Give me a solid description of the st"
type textarea "x"
type textarea "Give me a solid description of the s"
type textarea "x"
type textarea "Give me a solid description of the"
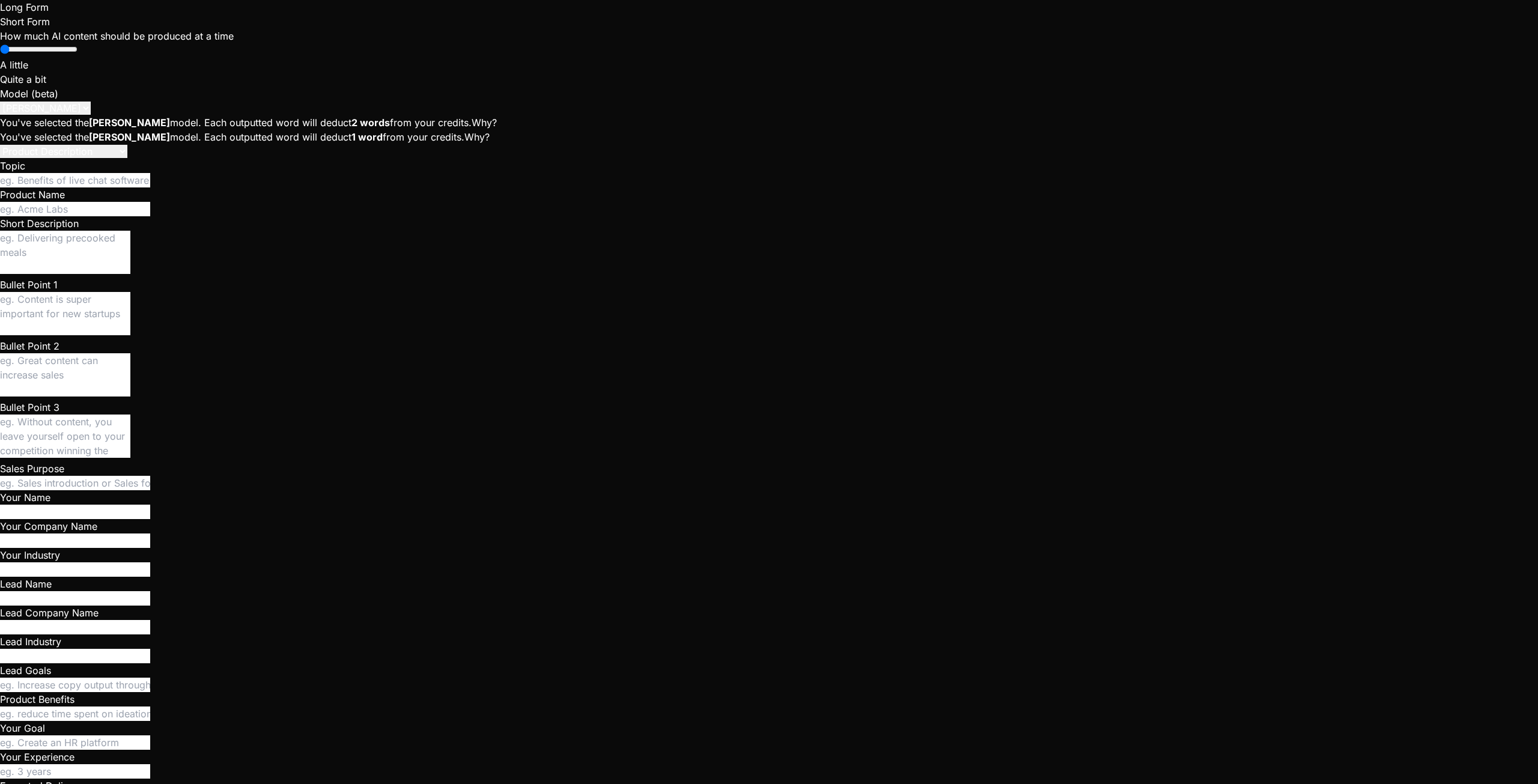
type textarea "x"
type textarea "Give me a solid description of the"
type textarea "x"
type textarea "Give me a solid description of th"
type textarea "x"
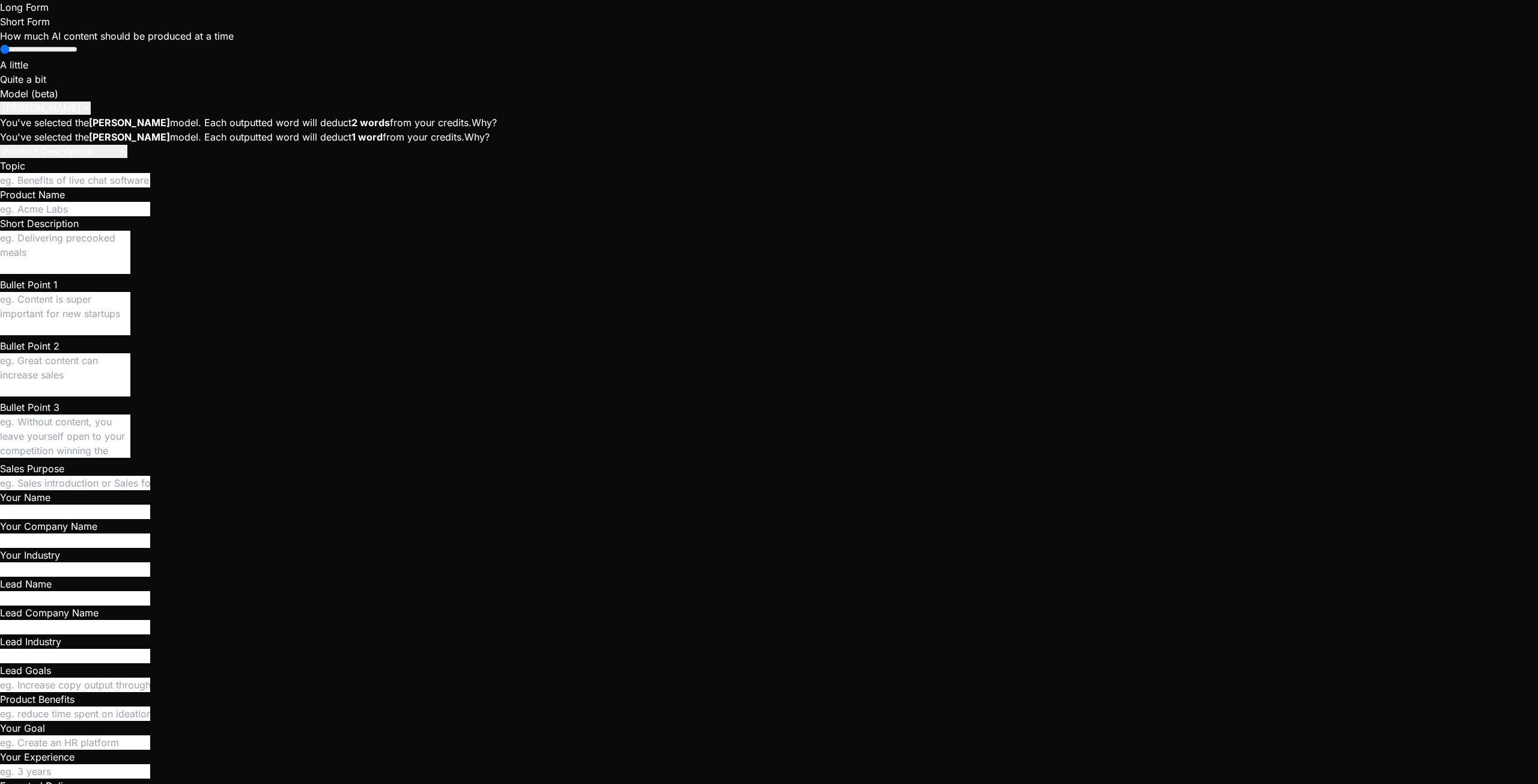
type textarea "Give me a solid description of t"
type textarea "x"
type textarea "Give me a solid description of"
type textarea "x"
type textarea "Give me a solid description of S"
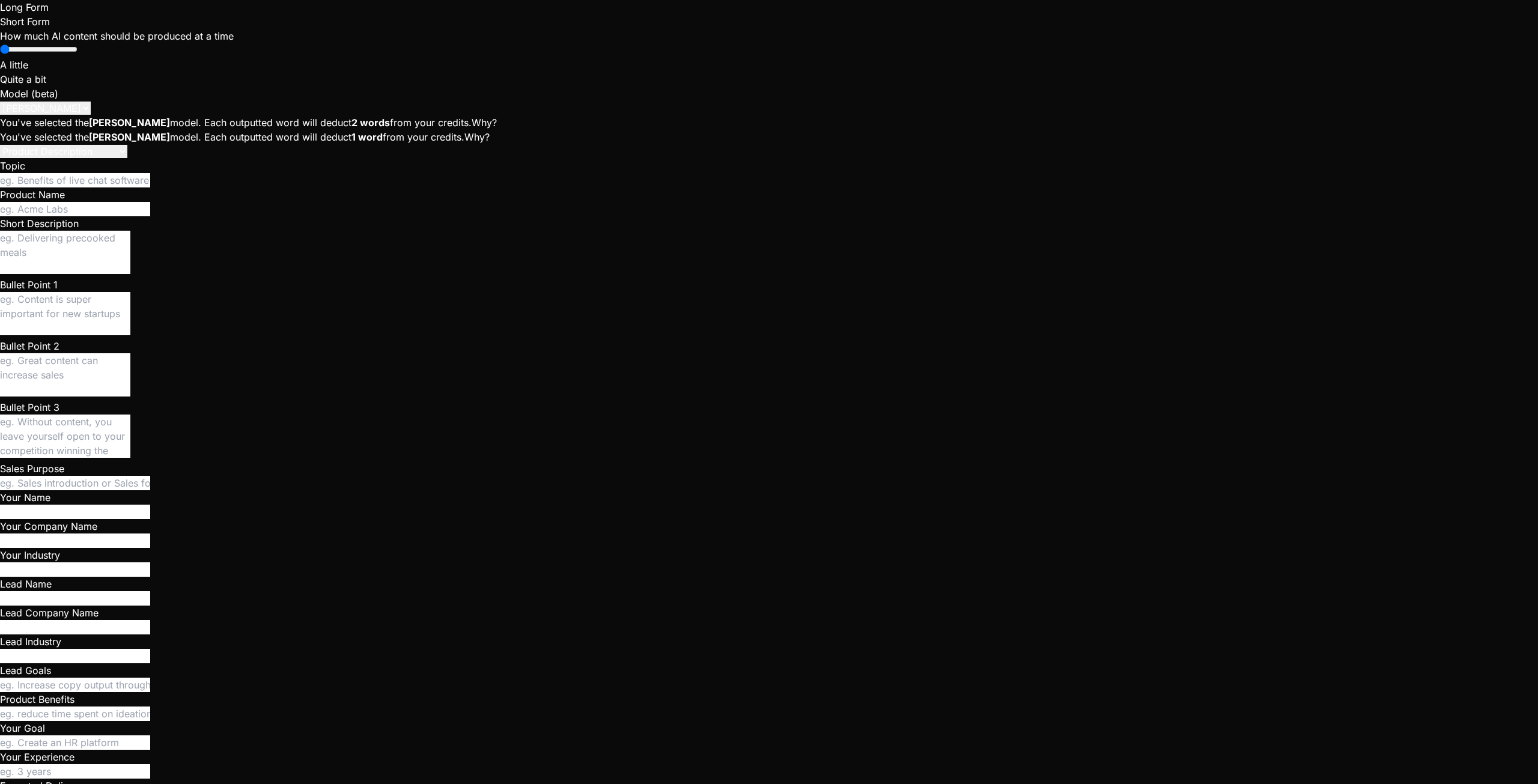
type textarea "x"
type textarea "Give me a solid description of St"
type textarea "x"
type textarea "Give me a solid description of Sta"
type textarea "x"
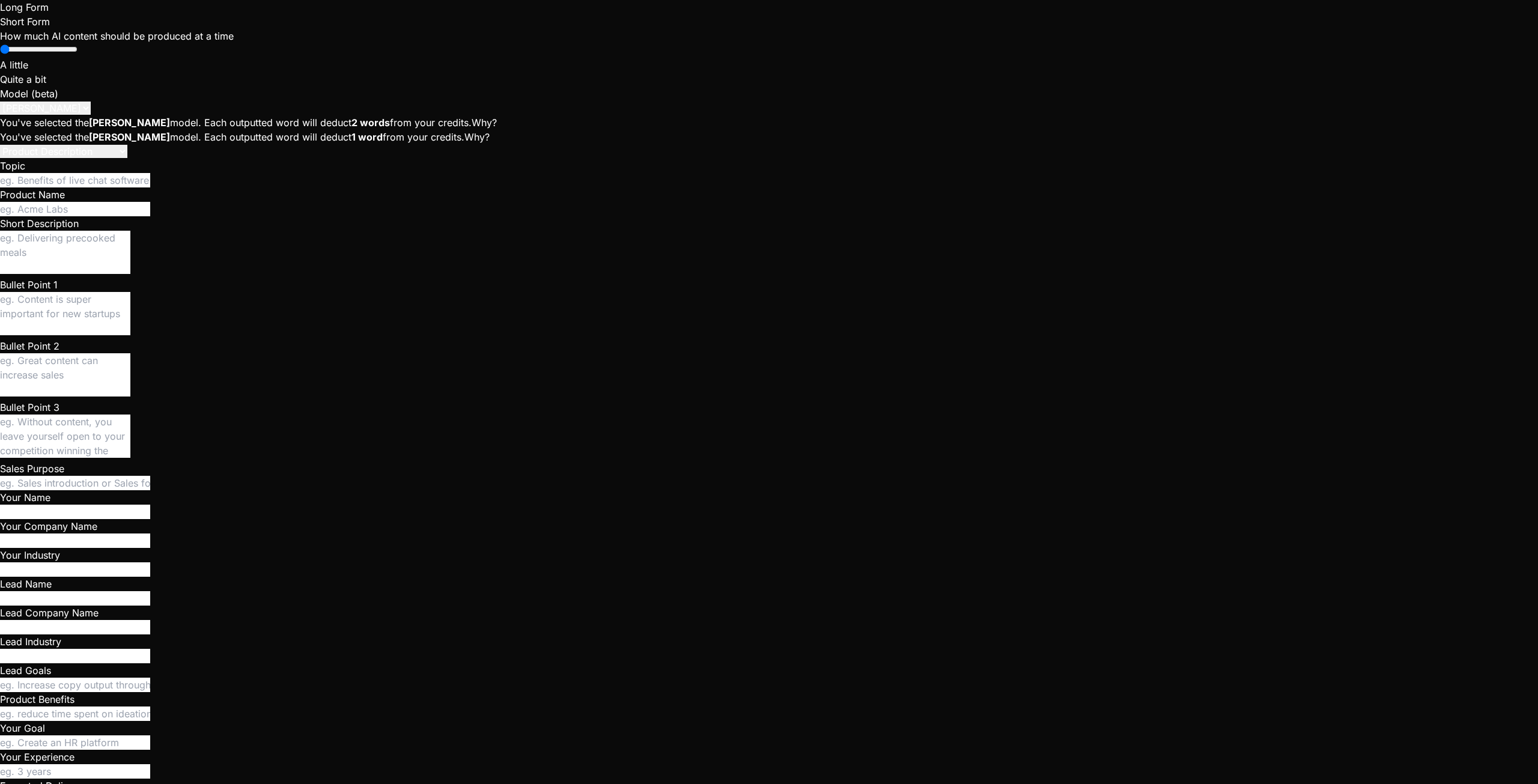
type textarea "Give me a solid description of Star"
type textarea "x"
type textarea "Give me a solid description of StarM"
type textarea "x"
type textarea "Give me a solid description of StarMa"
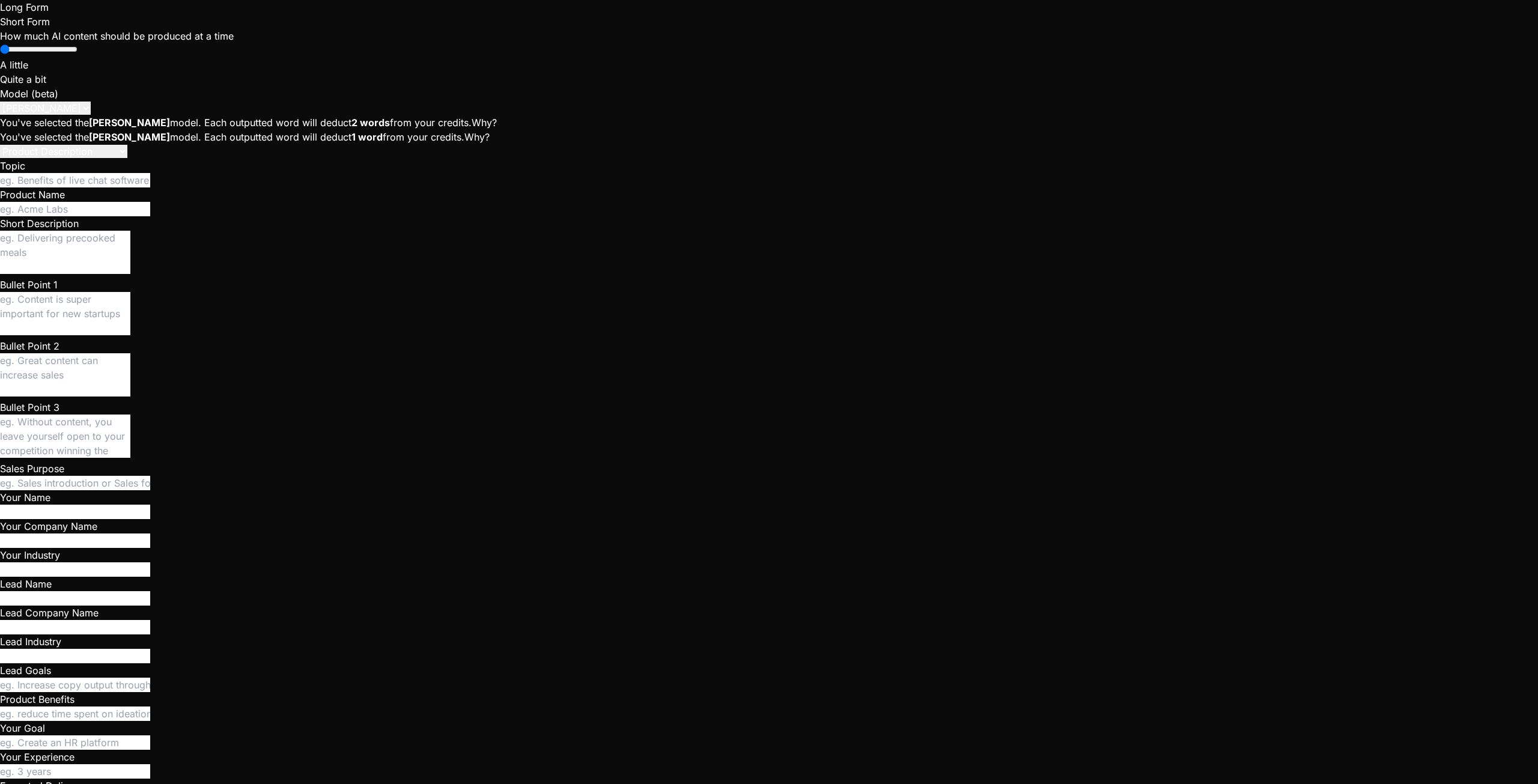
type textarea "x"
type textarea "Give me a solid description of StarMat"
type textarea "x"
type textarea "Give me a solid description of StarMatc"
type textarea "x"
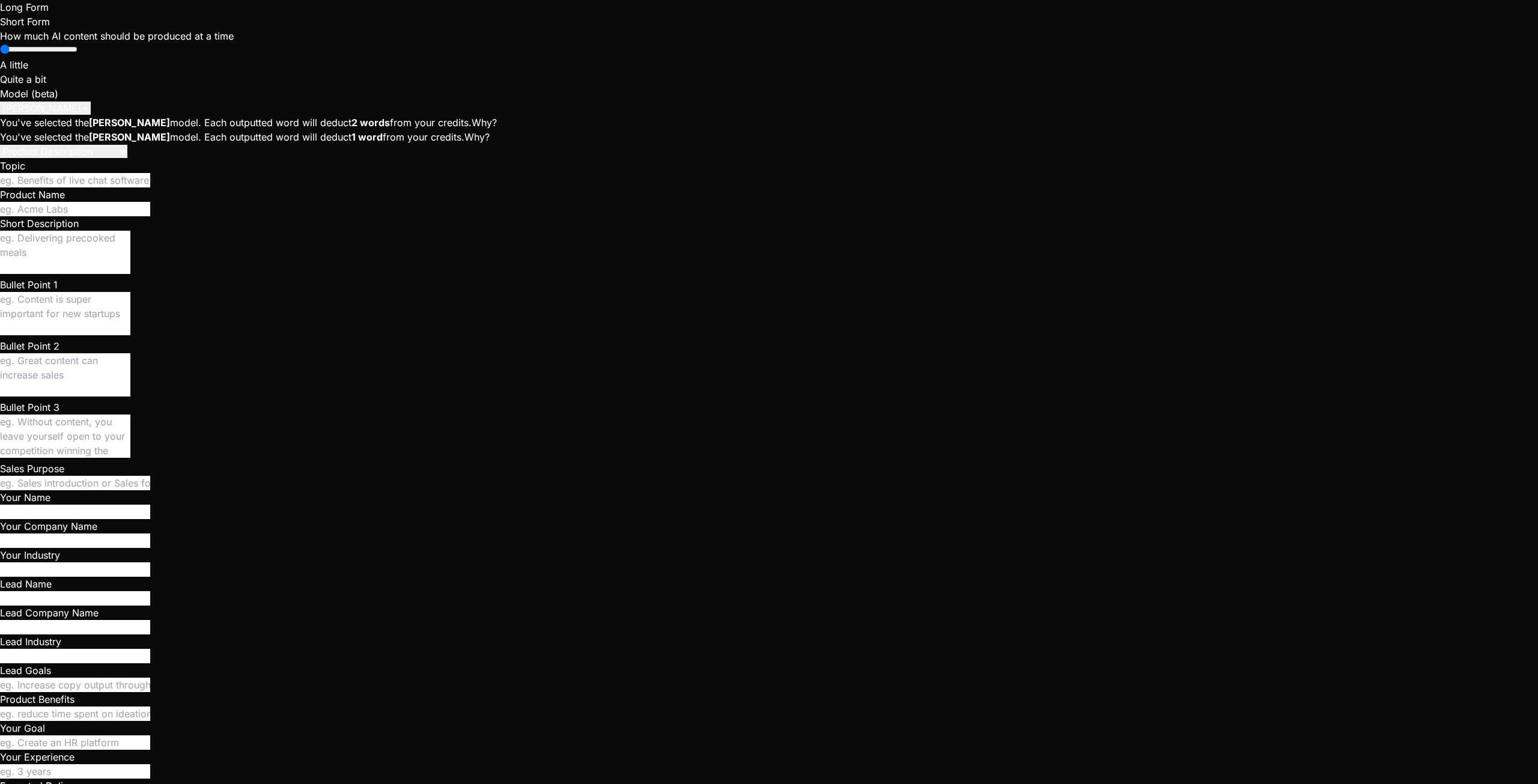
type textarea "Give me a solid description of StarMatch"
type textarea "x"
type textarea "Give me a solid description of StarMatch"
type textarea "x"
type textarea "Give me a solid description of StarMatch a"
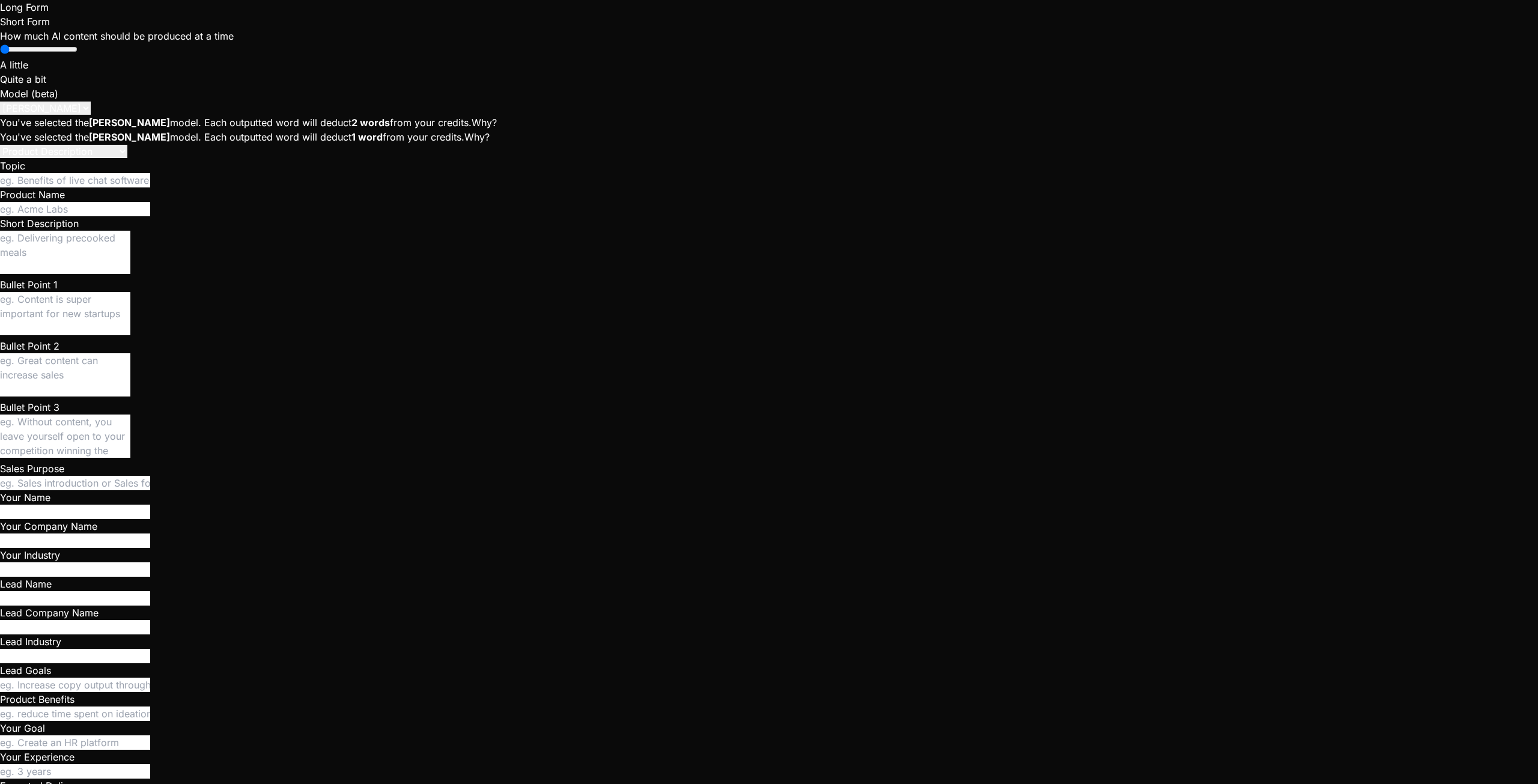
type textarea "x"
type textarea "Give me a solid description of StarMatch at"
type textarea "x"
type textarea "Give me a solid description of StarMatch at"
type textarea "x"
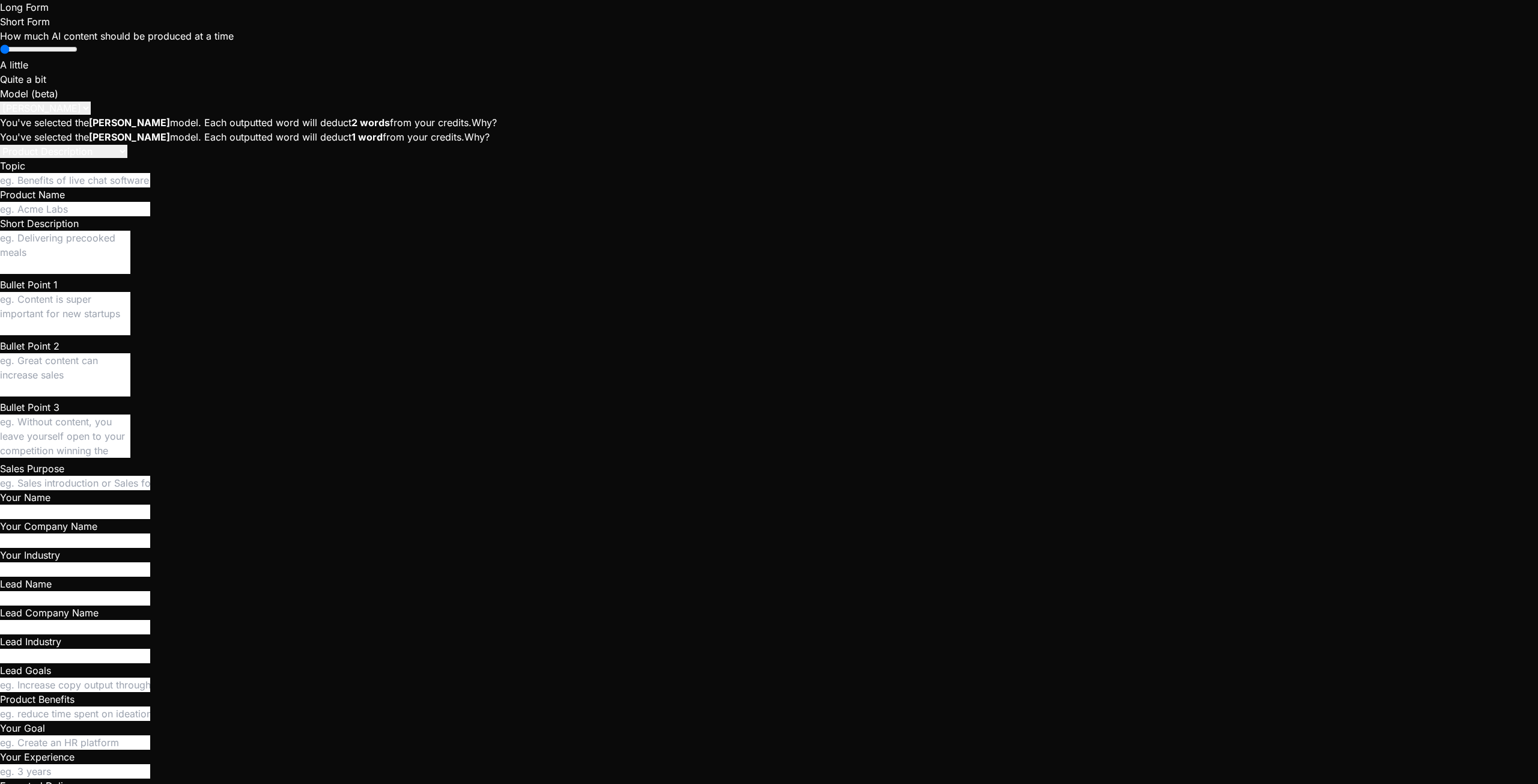
type textarea "Give me a solid description of StarMatch at i"
type textarea "x"
type textarea "Give me a solid description of StarMatch at it"
type textarea "x"
type textarea "Give me a solid description of StarMatch at its"
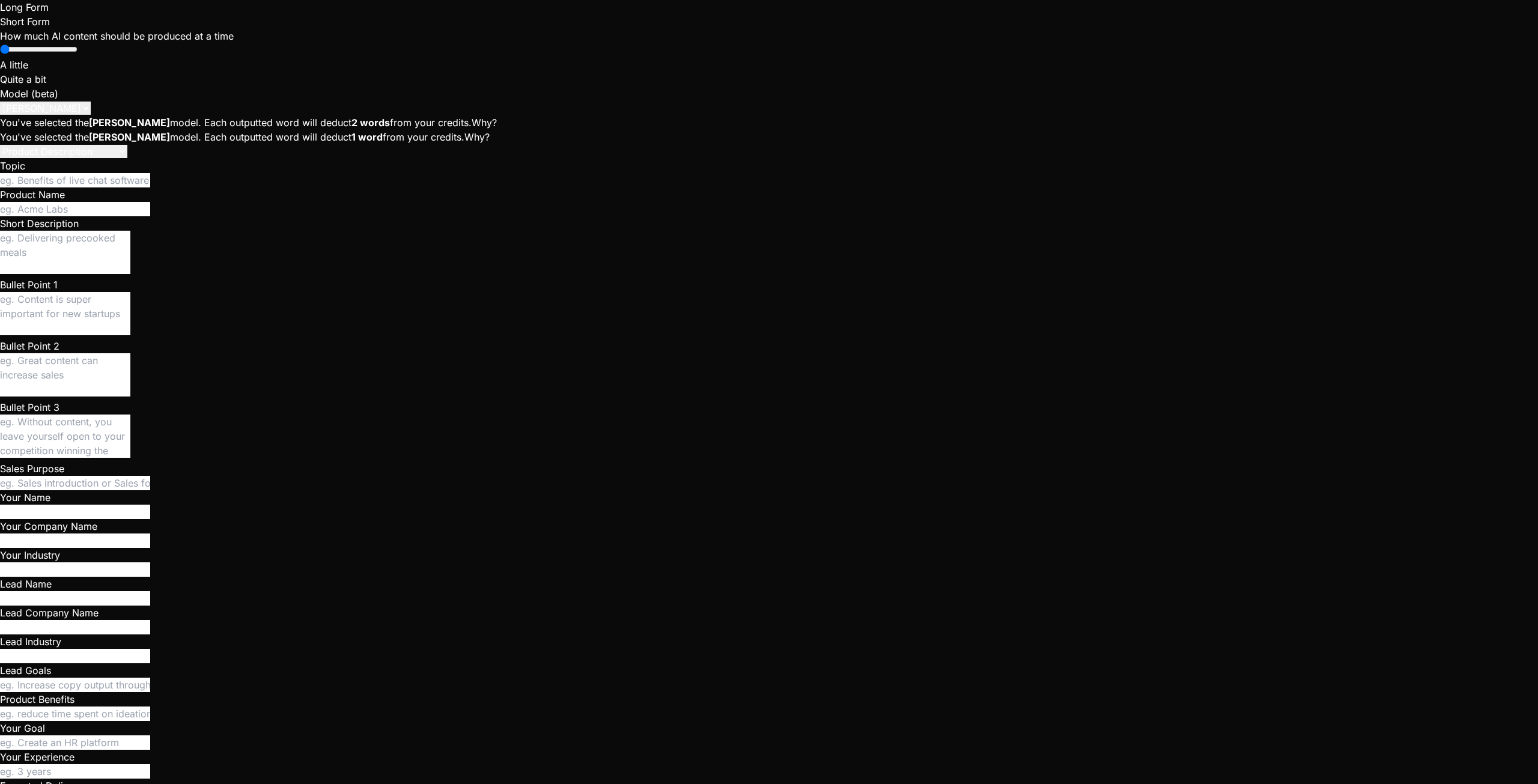
type textarea "x"
type textarea "Give me a solid description of StarMatch at its"
type textarea "x"
type textarea "Give me a solid description of StarMatch at its c"
type textarea "x"
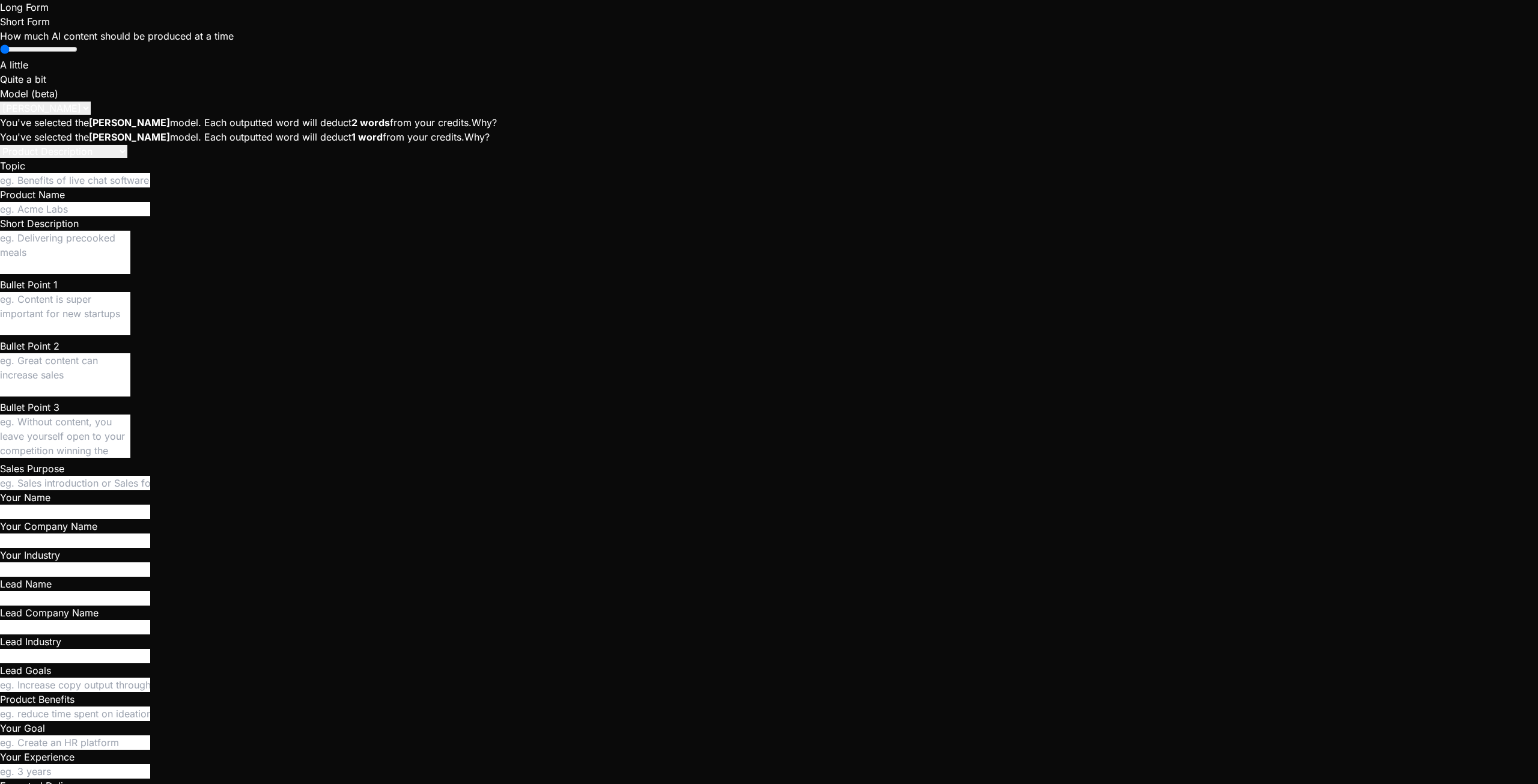
type textarea "Give me a solid description of StarMatch at its cu"
type textarea "x"
type textarea "Give me a solid description of StarMatch at its cur"
type textarea "x"
type textarea "Give me a solid description of StarMatch at its curr"
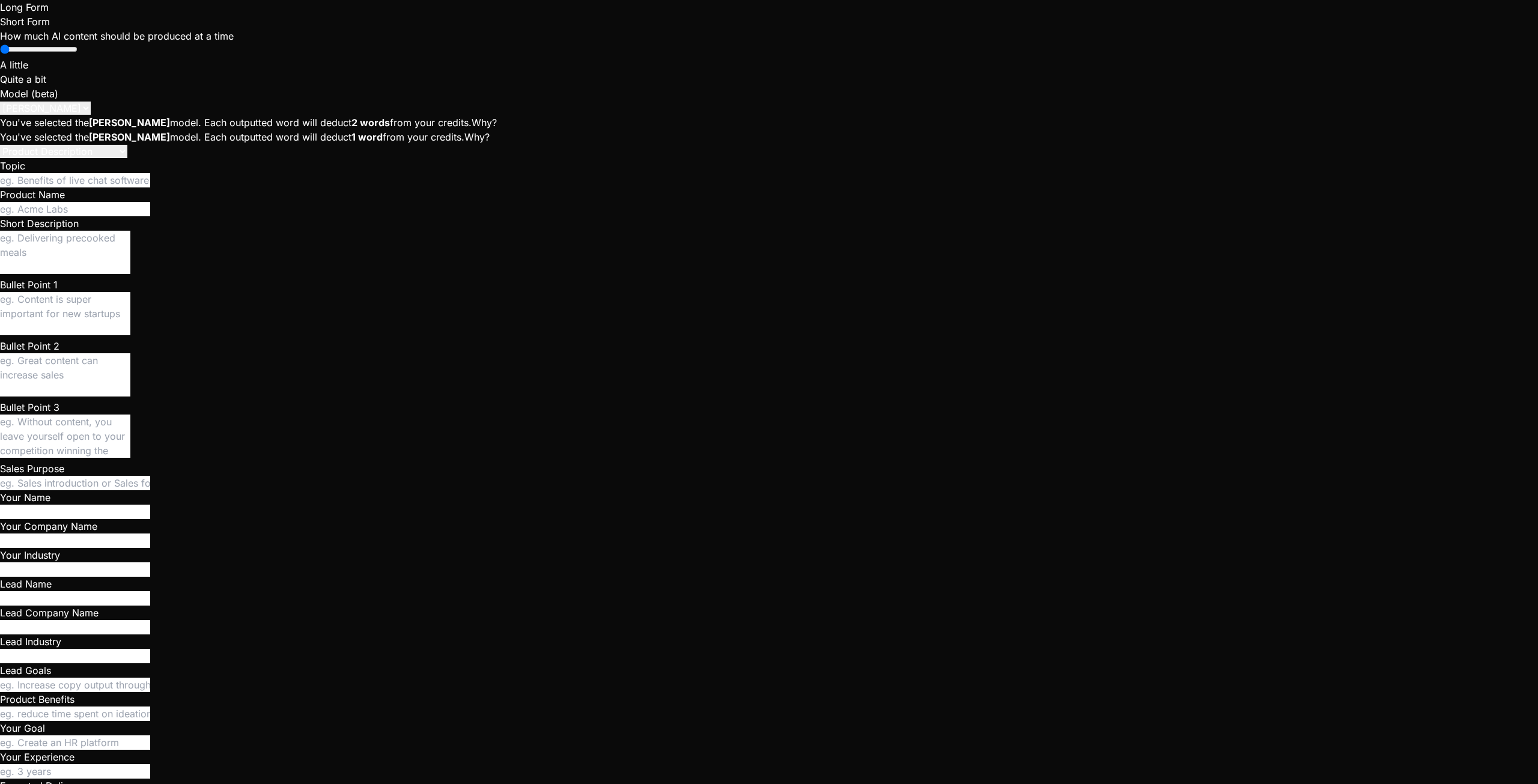
type textarea "x"
type textarea "Give me a solid description of StarMatch at its curre"
type textarea "x"
type textarea "Give me a solid description of StarMatch at its curren"
type textarea "x"
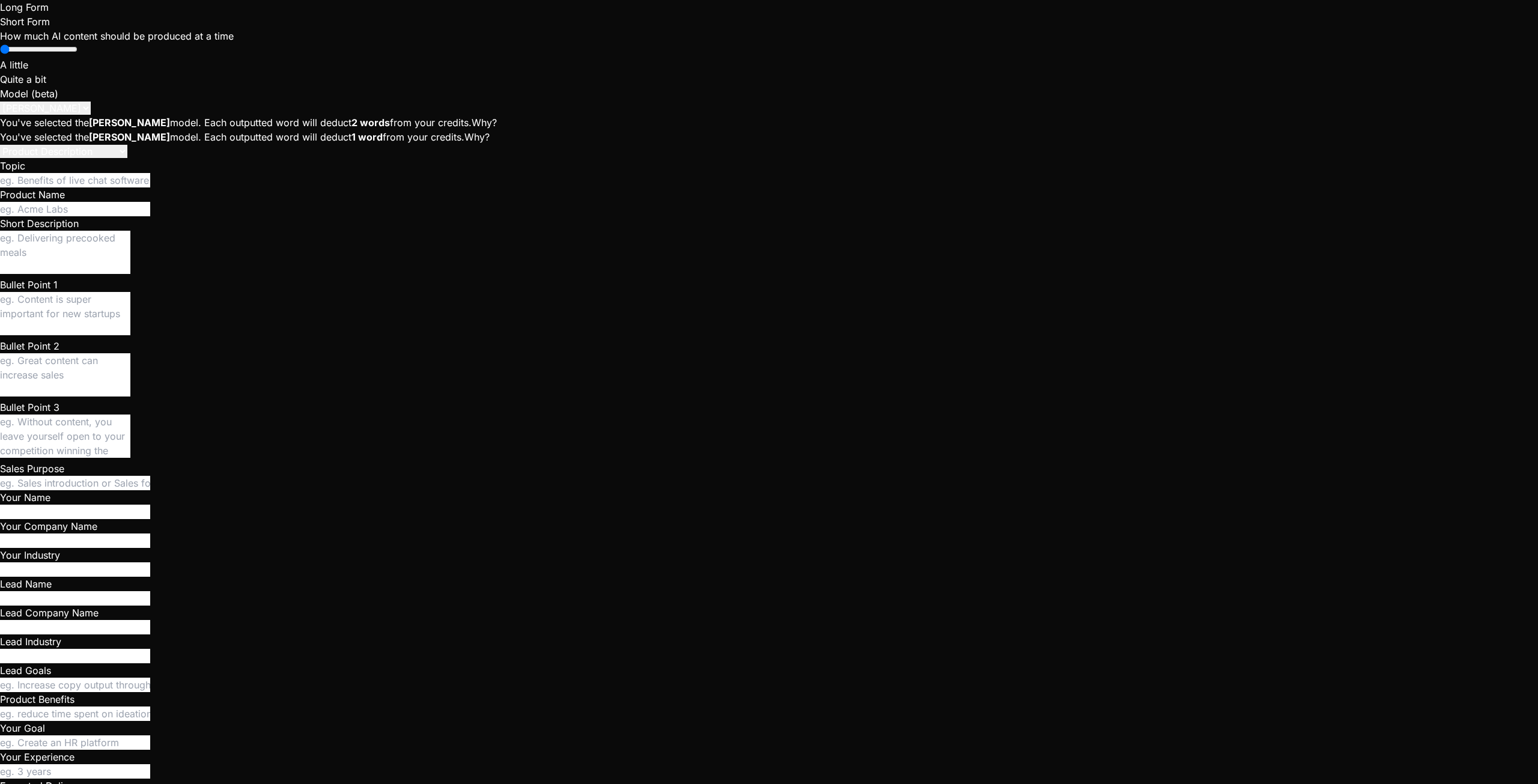
type textarea "Give me a solid description of StarMatch at its current"
type textarea "x"
type textarea "Give me a solid description of StarMatch at its current"
type textarea "x"
type textarea "Give me a solid description of StarMatch at its current s"
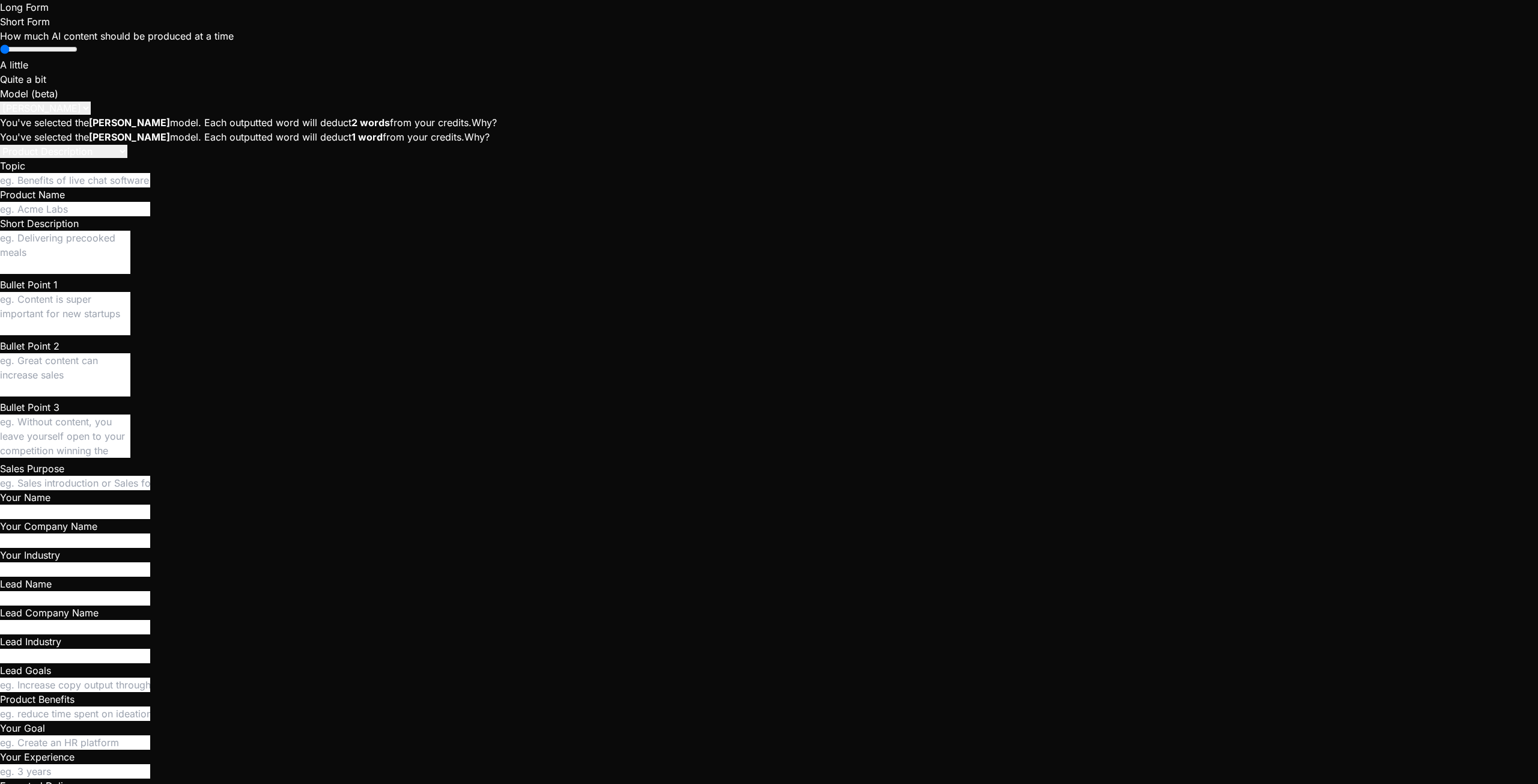
type textarea "x"
type textarea "Give me a solid description of StarMatch at its current st"
type textarea "x"
type textarea "Give me a solid description of StarMatch at its current sta"
type textarea "x"
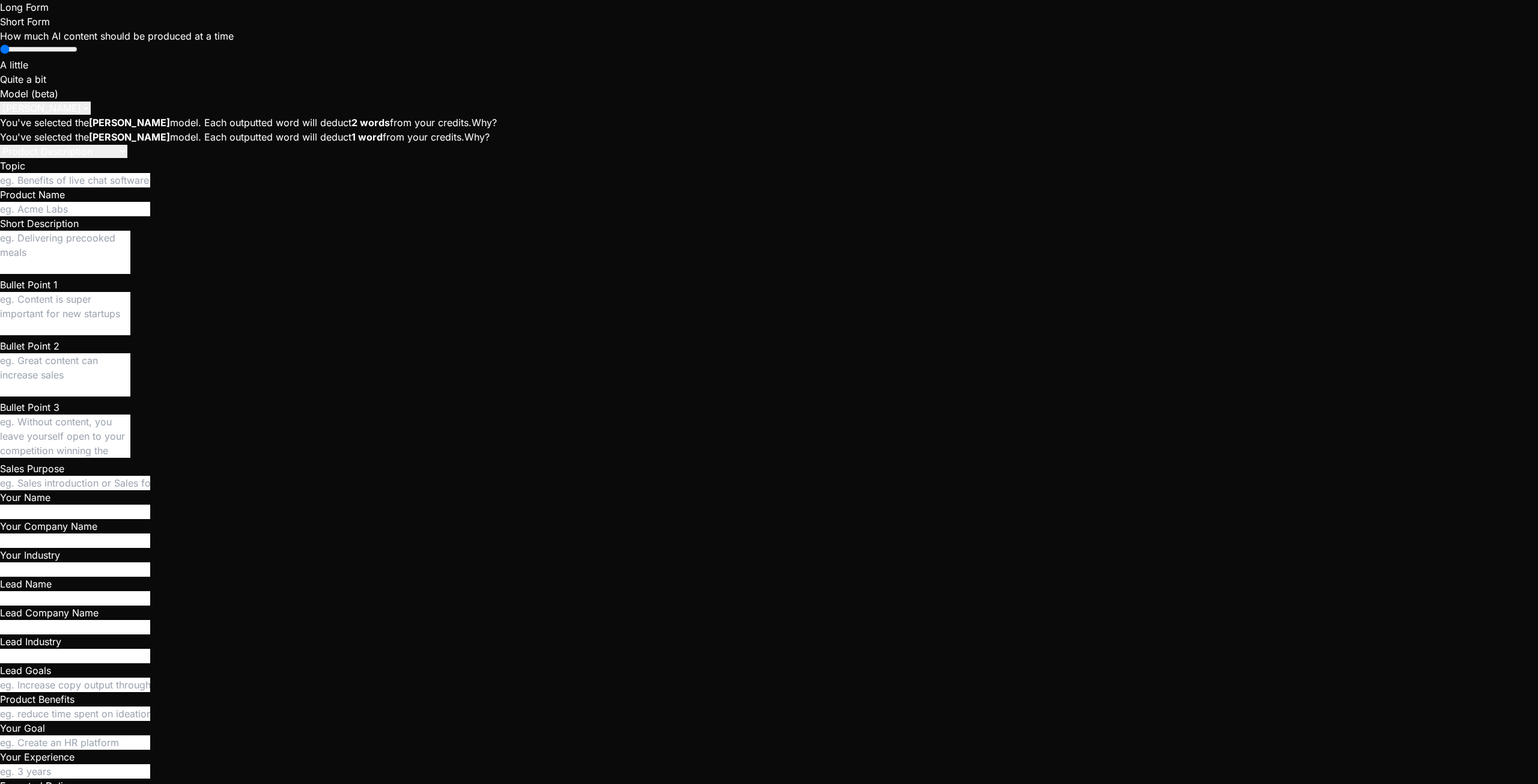
type textarea "Give me a solid description of StarMatch at its current stag"
type textarea "x"
type textarea "Give me a solid description of StarMatch at its current stage"
type textarea "x"
type textarea "Give me a solid description of StarMatch at its current stage,"
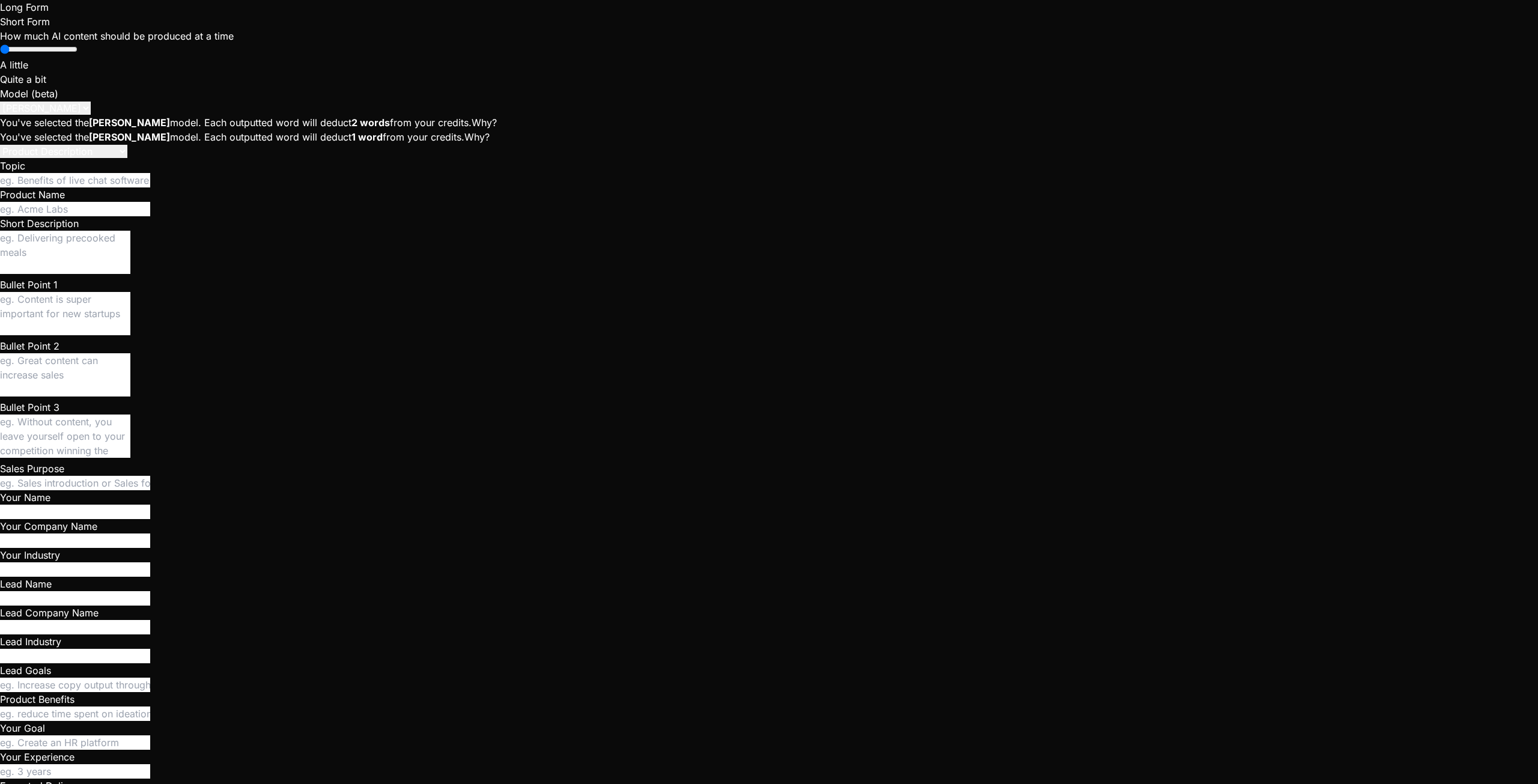
type textarea "x"
type textarea "Give me a solid description of StarMatch at its current stage,"
type textarea "x"
type textarea "Give me a solid description of StarMatch at its current stage, f"
type textarea "x"
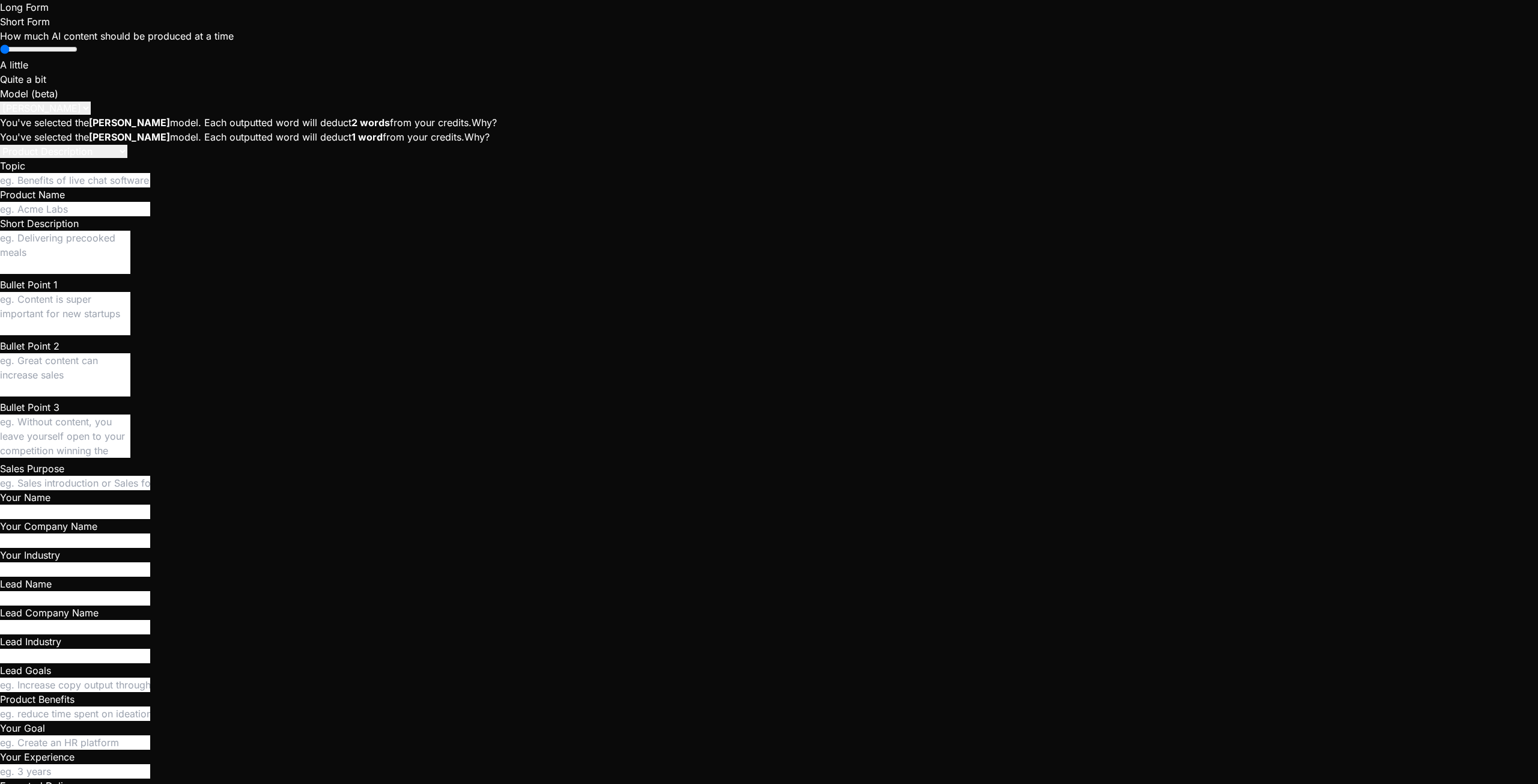
type textarea "Give me a solid description of StarMatch at its current stage, fu"
type textarea "x"
type textarea "Give me a solid description of StarMatch at its current stage, fun"
drag, startPoint x: 112, startPoint y: 687, endPoint x: 48, endPoint y: 177, distance: 514.0
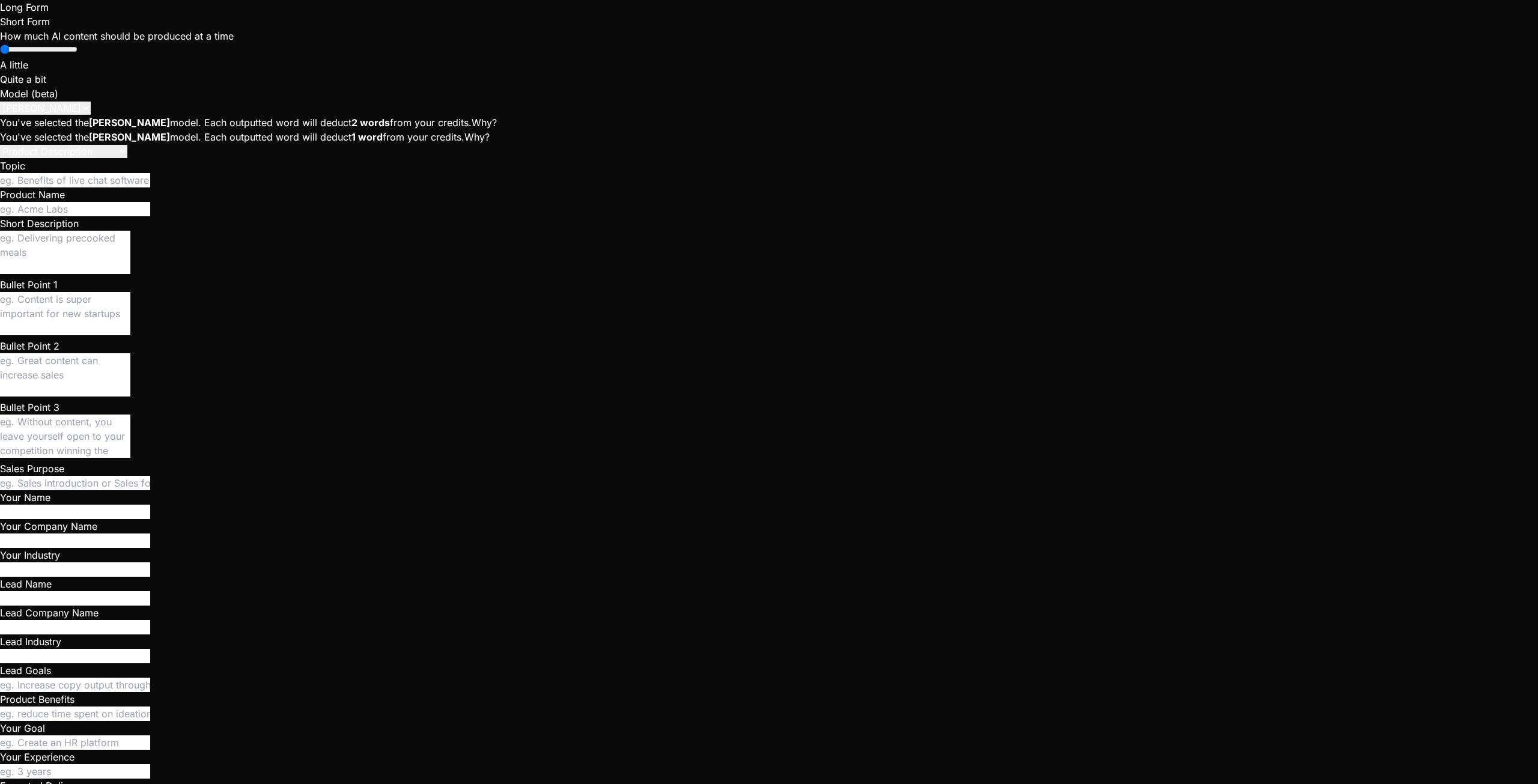
copy div "StarMatch is a web application designed to help Star Citizen players find and t…"
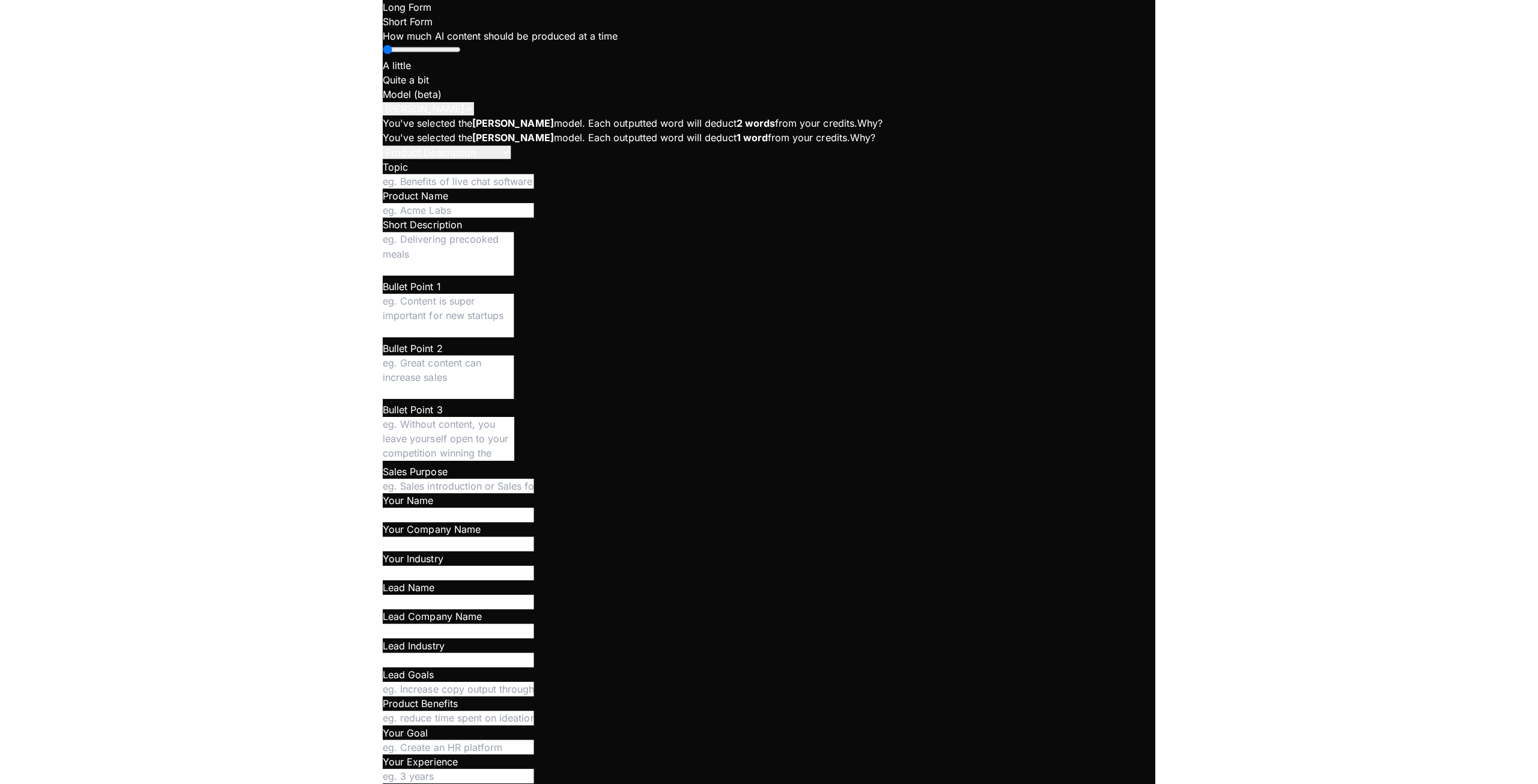
scroll to position [227, 0]
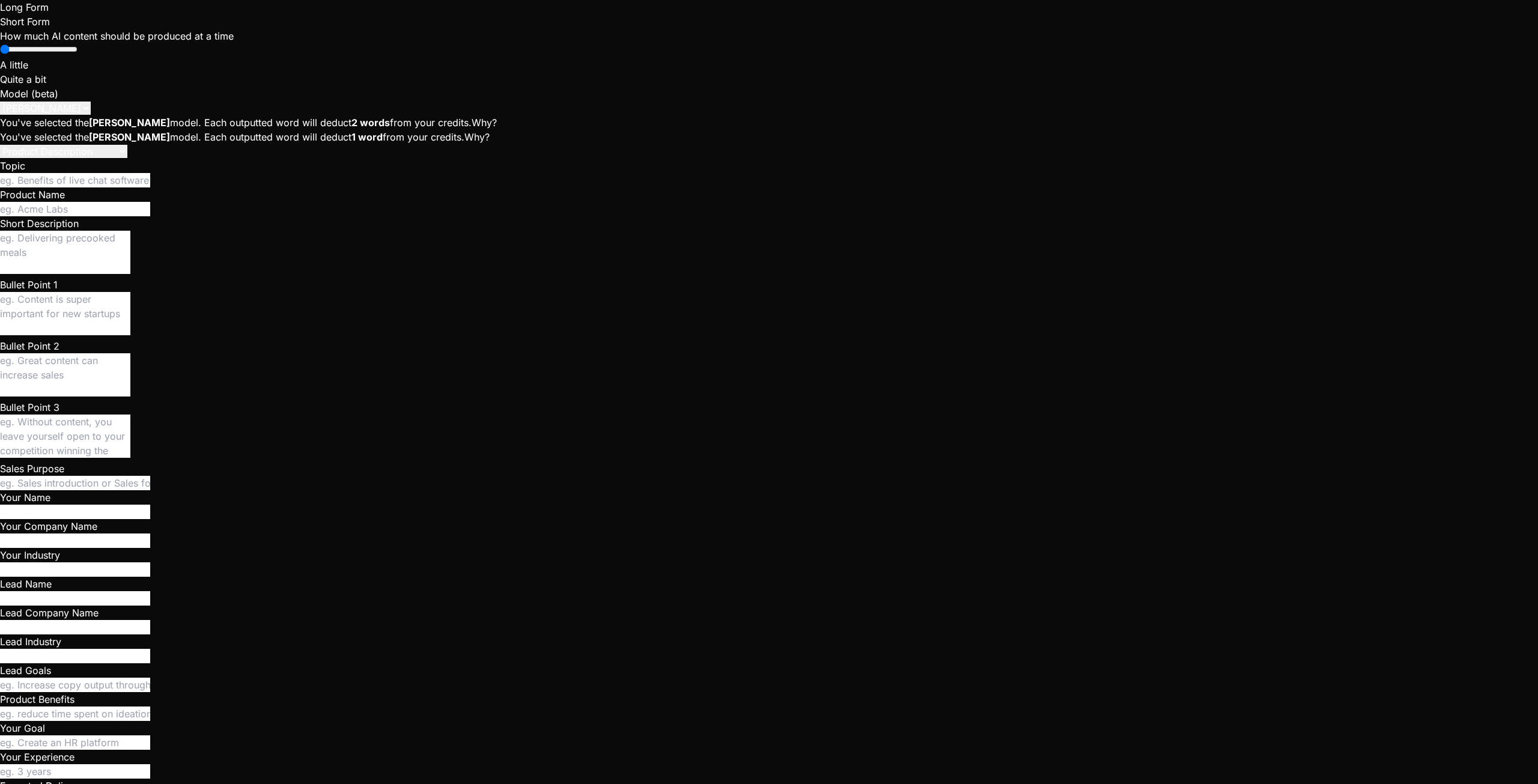
drag, startPoint x: 337, startPoint y: 197, endPoint x: 336, endPoint y: 186, distance: 11.0
copy li "allowing"
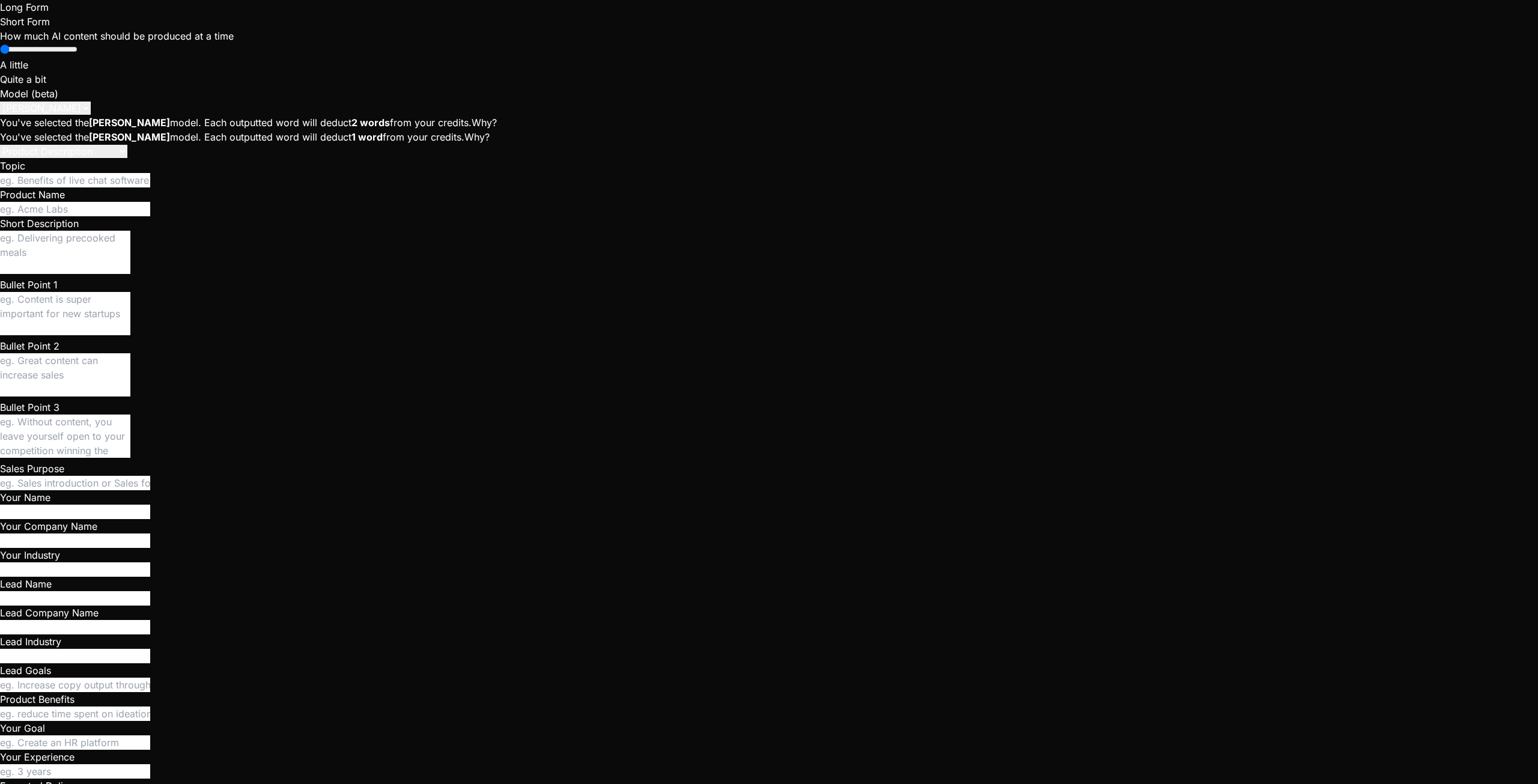
scroll to position [2772, 0]
drag, startPoint x: 53, startPoint y: 246, endPoint x: 231, endPoint y: 689, distance: 477.4
copy div "StarMatch is a web application designed to help Star Citizen players find and t…"
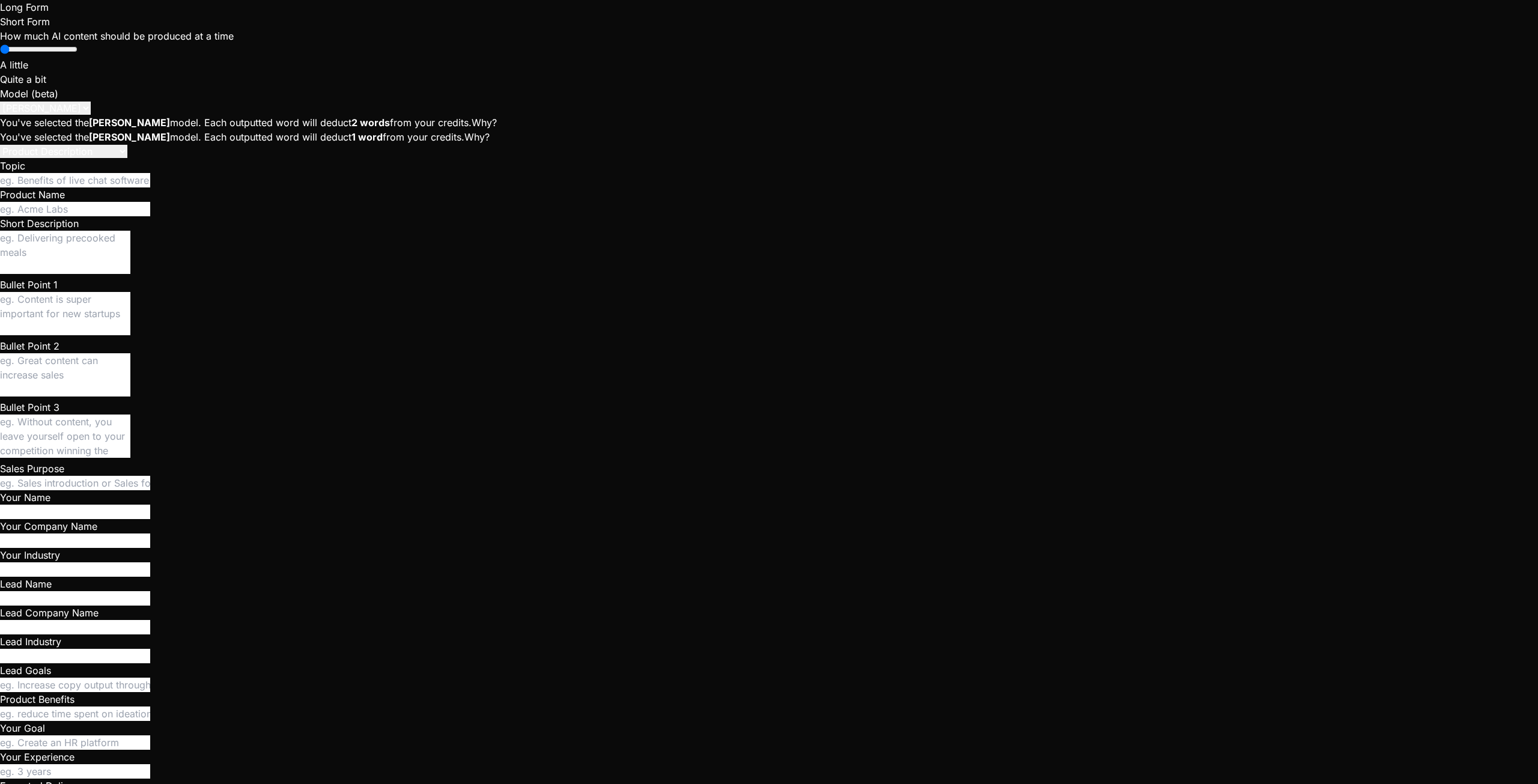
paste textarea "Core Concept: StarMatch is a robust web application built to eliminate the sign…"
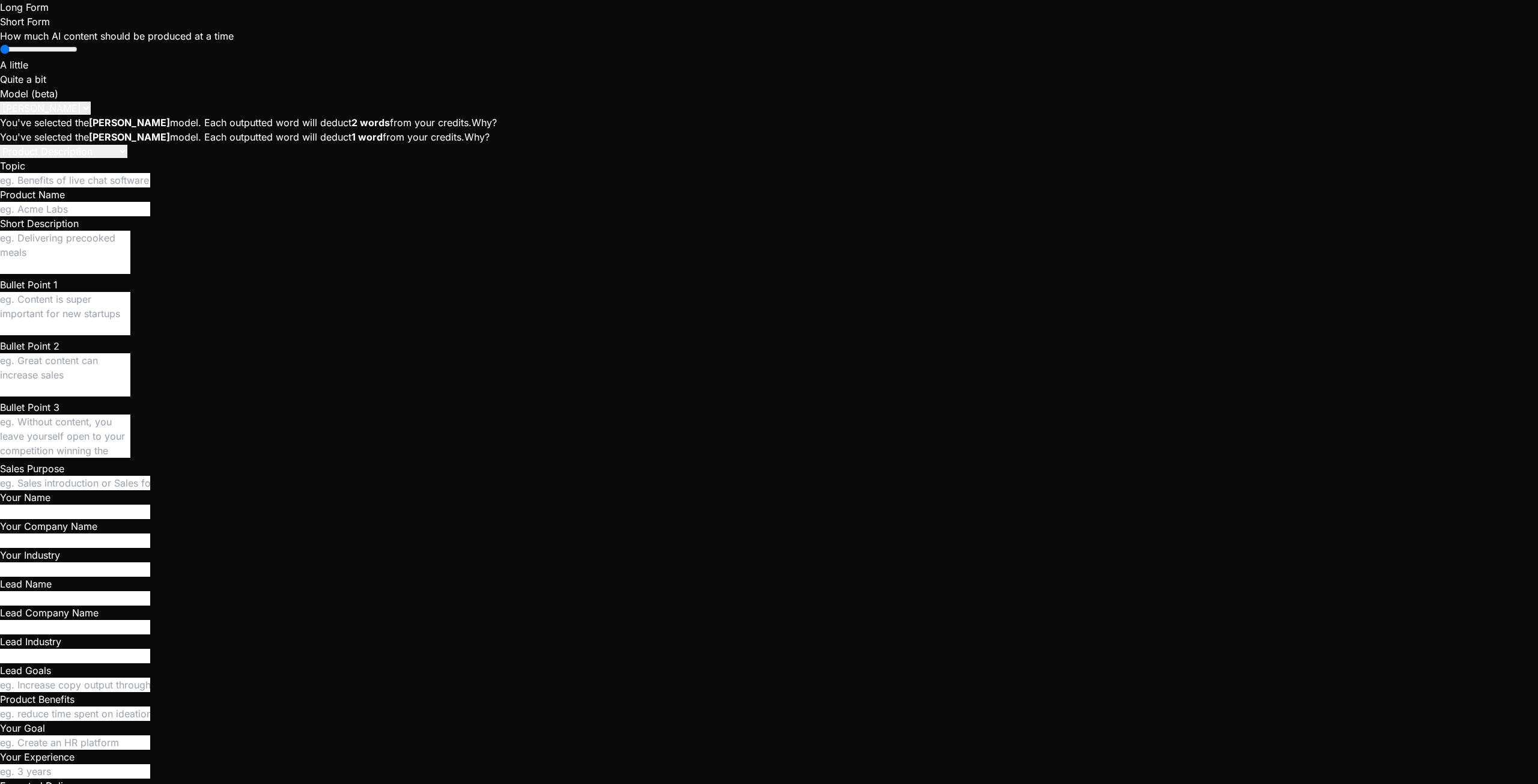
drag, startPoint x: 187, startPoint y: 485, endPoint x: 126, endPoint y: 296, distance: 198.6
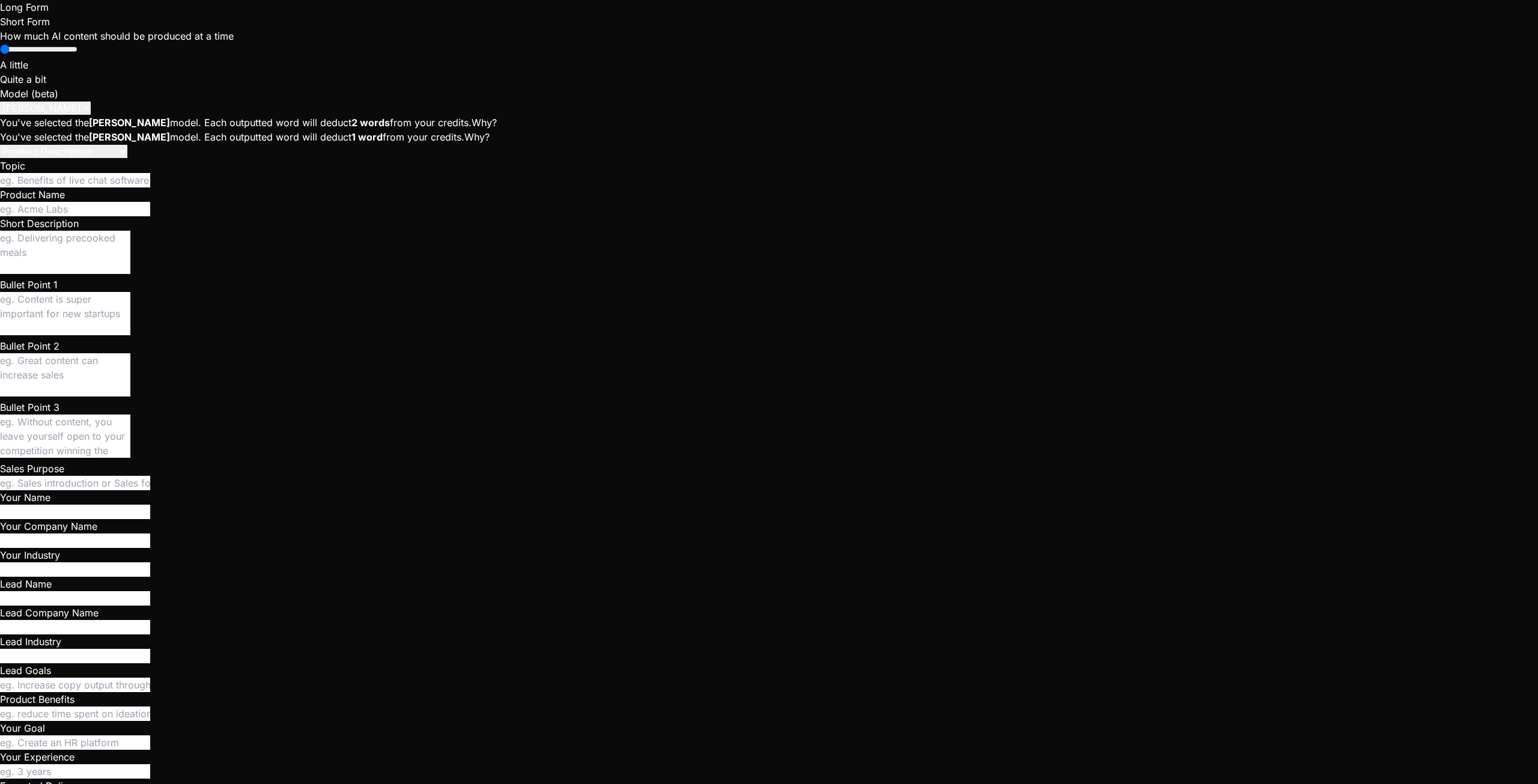
drag, startPoint x: 183, startPoint y: 483, endPoint x: 43, endPoint y: 112, distance: 396.5
copy p "Core Concept: StarMatch is a robust web application built to eliminate the sign…"
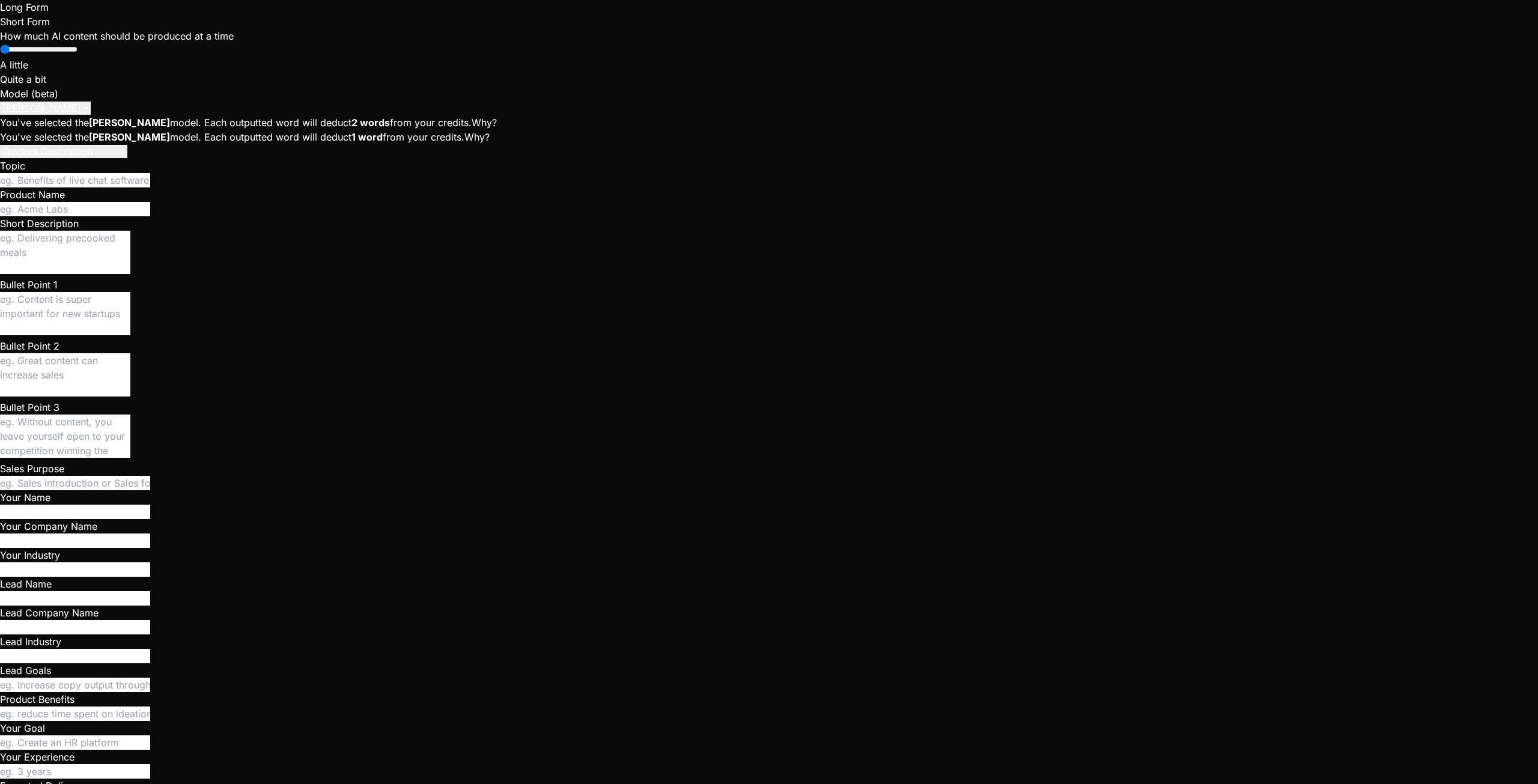
paste textarea "Core Concept: StarMatch is a robust web application built to eliminate the sign…"
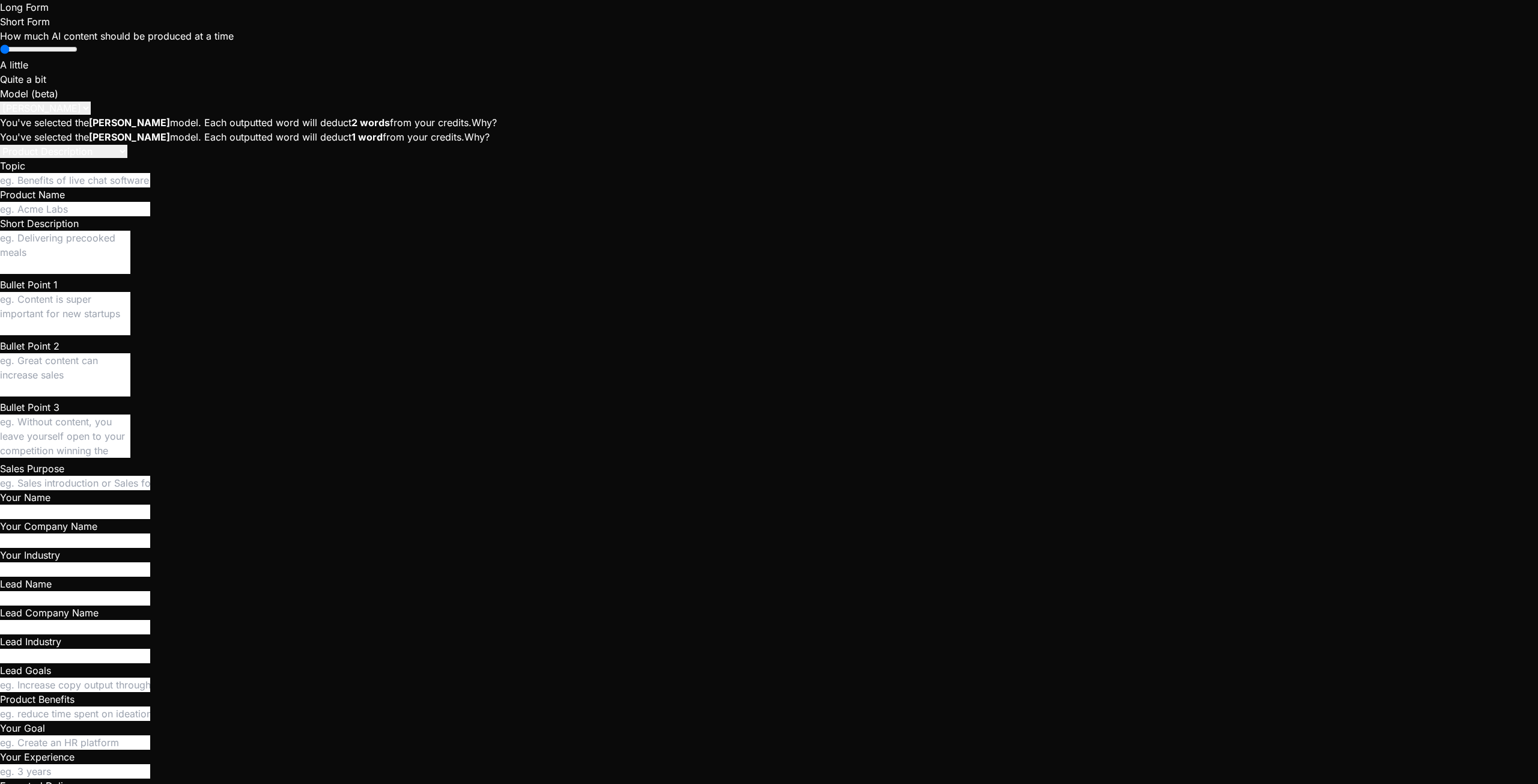
paste textarea "Core Concept: StarMatch is a robust web application built to eliminate the sign…"
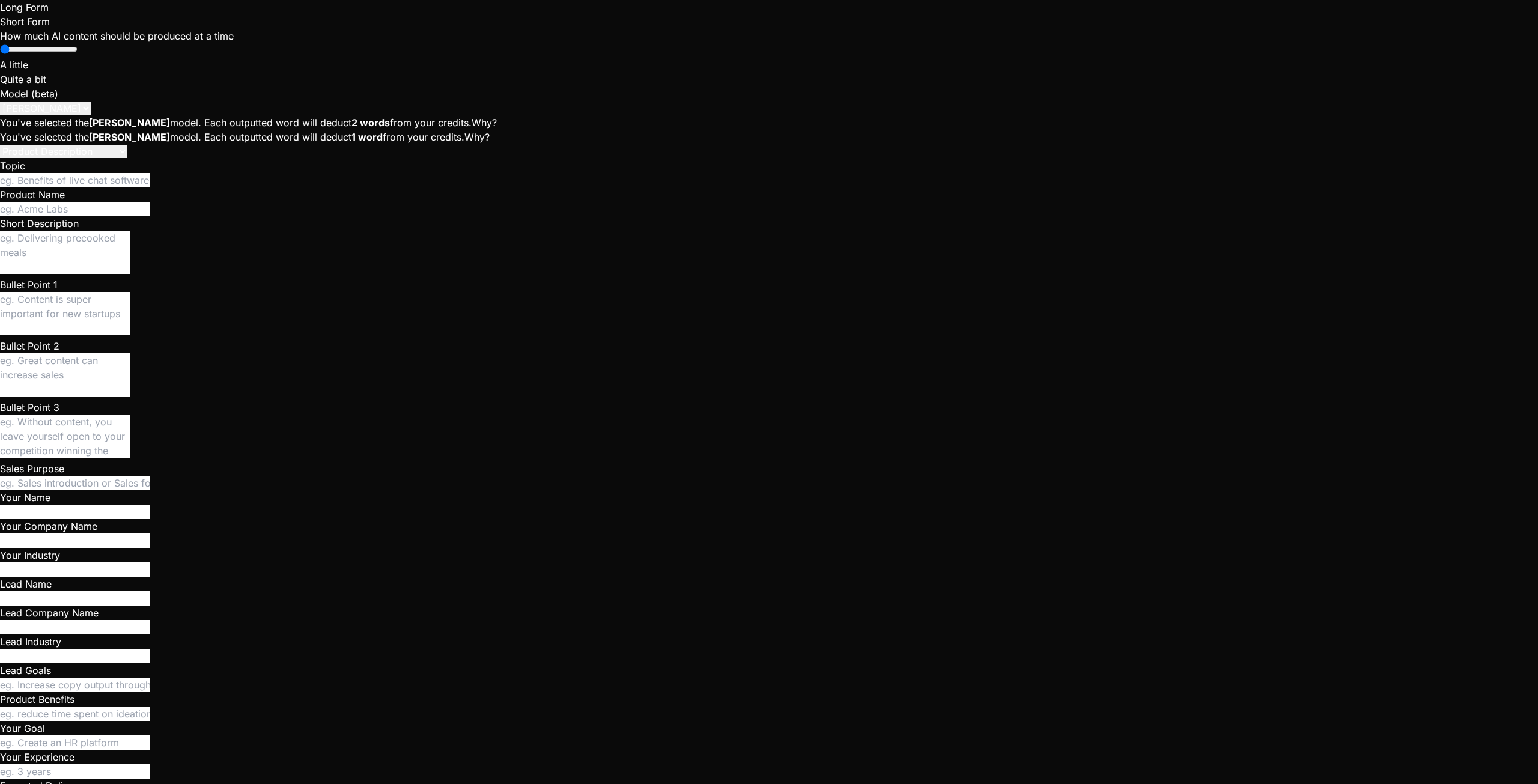
paste textarea "[plugin:vite:react-babel] /home/u3uk0f35zsjjbn9cprh6fq9h0p4tm2-wnxx/src/compone…"
